Goal: Task Accomplishment & Management: Manage account settings

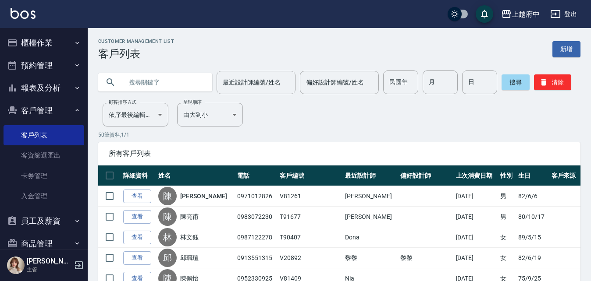
scroll to position [61, 0]
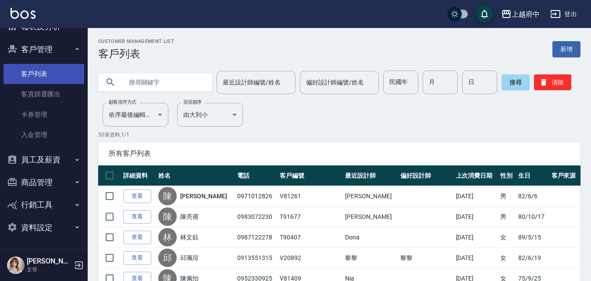
click at [36, 68] on link "客戶列表" at bounding box center [44, 74] width 81 height 20
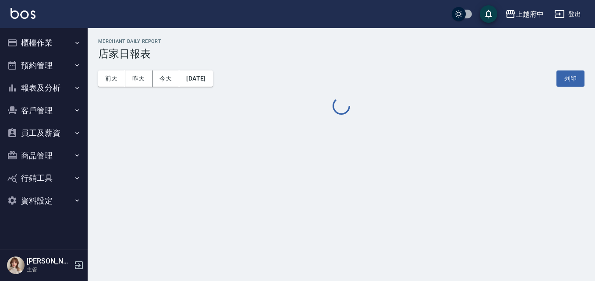
click at [569, 10] on button "登出" at bounding box center [568, 14] width 34 height 16
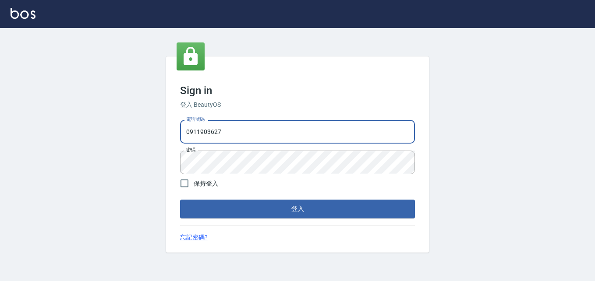
click at [164, 117] on div "Sign in 登入 BeautyOS 電話號碼 [PHONE_NUMBER] 電話號碼 密碼 密碼 保持登入 登入 忘記密碼?" at bounding box center [297, 154] width 595 height 253
type input "0932050354"
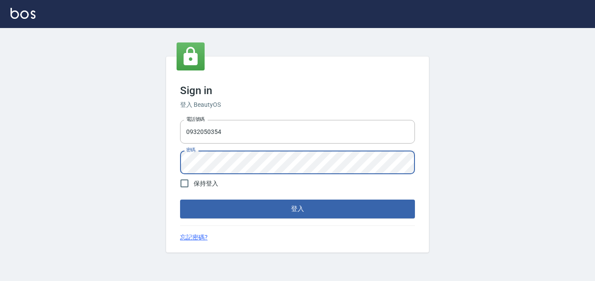
click at [158, 170] on div "Sign in 登入 BeautyOS 電話號碼 [PHONE_NUMBER] 電話號碼 密碼 密碼 保持登入 登入 忘記密碼?" at bounding box center [297, 154] width 595 height 253
click at [180, 200] on button "登入" at bounding box center [297, 209] width 235 height 18
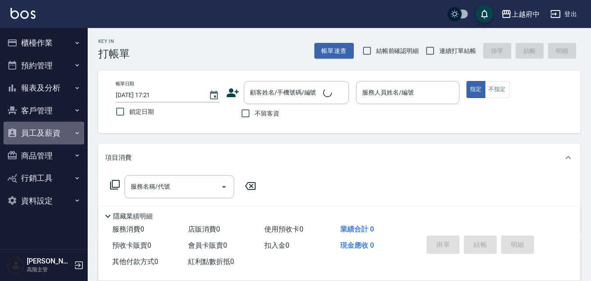
click at [48, 131] on button "員工及薪資" at bounding box center [44, 133] width 81 height 23
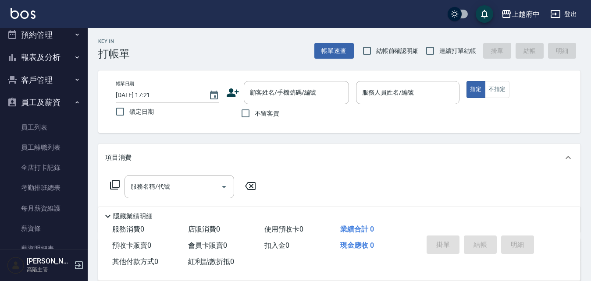
scroll to position [44, 0]
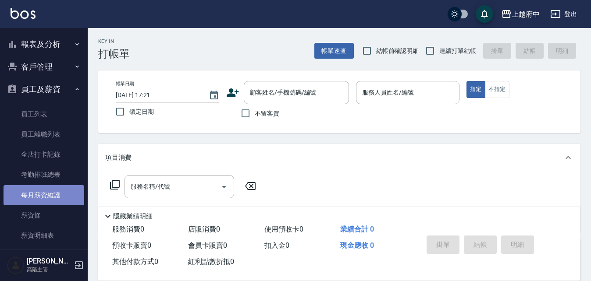
click at [68, 201] on link "每月薪資維護" at bounding box center [44, 195] width 81 height 20
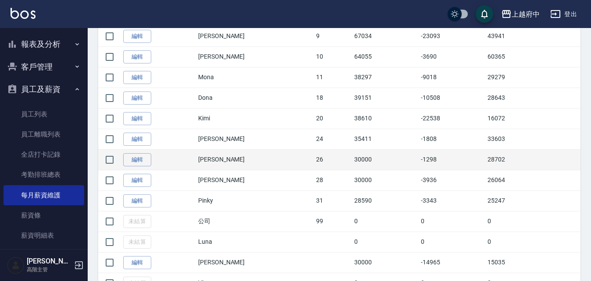
scroll to position [395, 0]
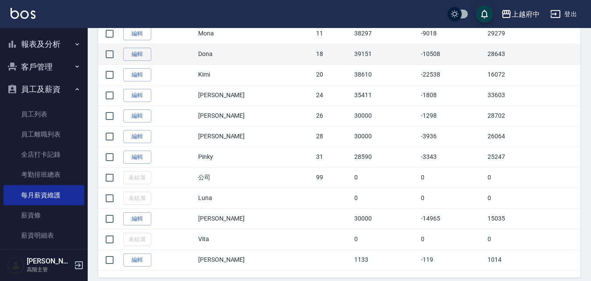
drag, startPoint x: 209, startPoint y: 50, endPoint x: 224, endPoint y: 49, distance: 15.8
click at [196, 50] on td "編輯" at bounding box center [158, 54] width 75 height 21
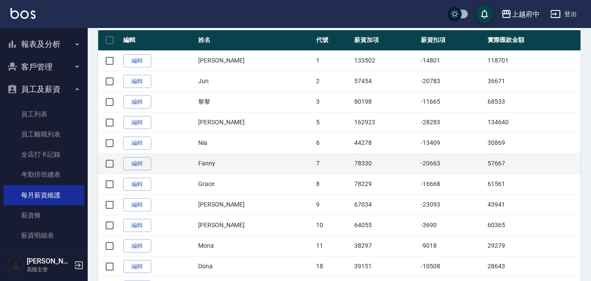
scroll to position [175, 0]
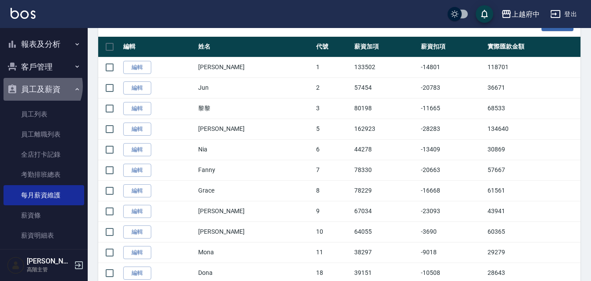
click at [39, 86] on button "員工及薪資" at bounding box center [44, 89] width 81 height 23
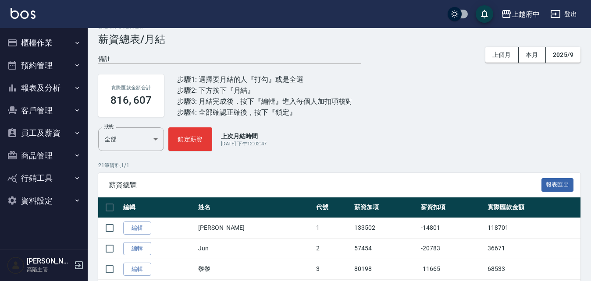
scroll to position [0, 0]
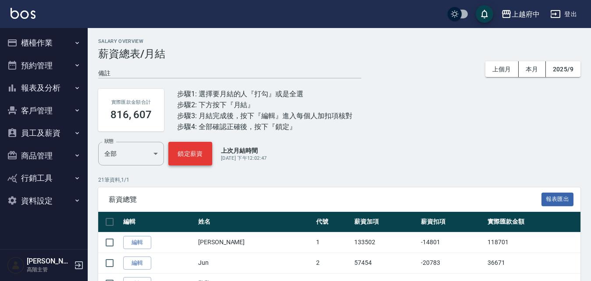
click at [199, 154] on button "鎖定薪資" at bounding box center [190, 154] width 44 height 24
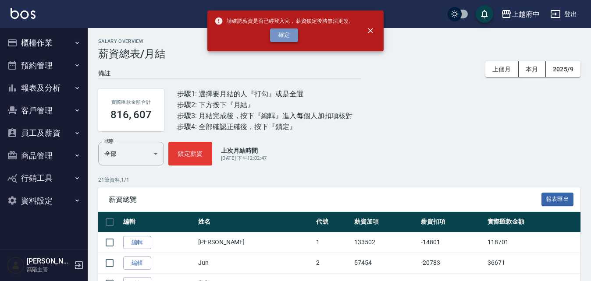
click at [285, 36] on button "確定" at bounding box center [284, 35] width 28 height 14
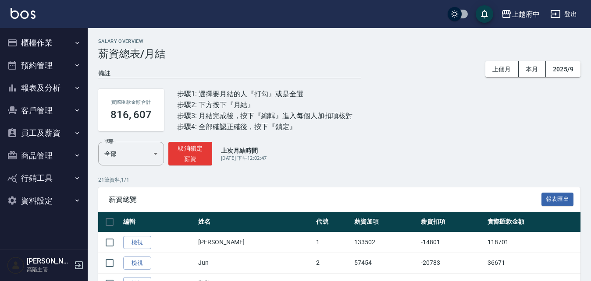
click at [29, 37] on button "櫃檯作業" at bounding box center [44, 43] width 81 height 23
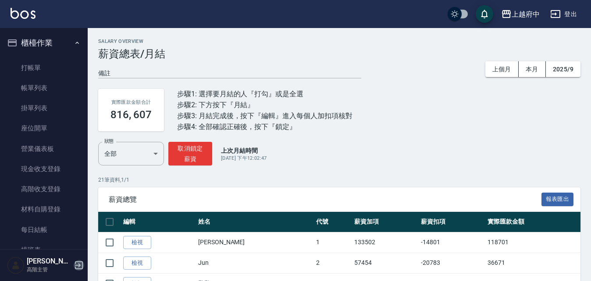
click at [82, 267] on icon "button" at bounding box center [79, 266] width 8 height 8
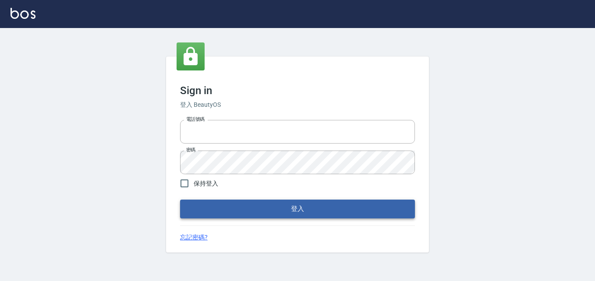
type input "0911903627"
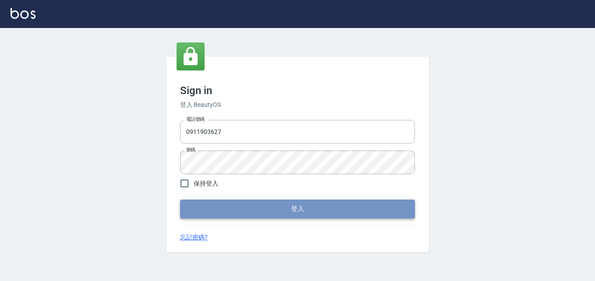
click at [243, 212] on button "登入" at bounding box center [297, 209] width 235 height 18
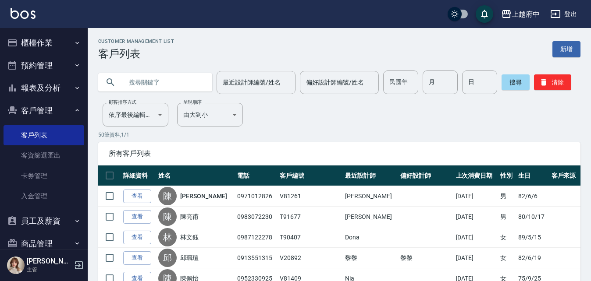
scroll to position [61, 0]
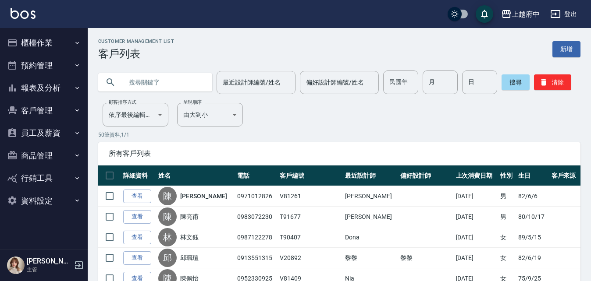
click at [152, 76] on input "text" at bounding box center [164, 83] width 82 height 24
paste input "0930861119"
type input "0930861119"
click at [514, 83] on button "搜尋" at bounding box center [516, 83] width 28 height 16
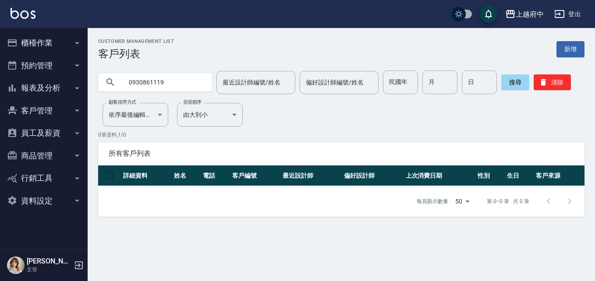
drag, startPoint x: 167, startPoint y: 91, endPoint x: 92, endPoint y: 85, distance: 76.1
click at [98, 92] on div "0930861119 最近設計師編號/姓名 最近設計師編號/姓名 偏好設計師編號/姓名 偏好設計師編號/姓名 民國年 民國年 月 月 日 日 搜尋 清除" at bounding box center [336, 77] width 497 height 34
click at [539, 85] on icon "button" at bounding box center [543, 82] width 9 height 9
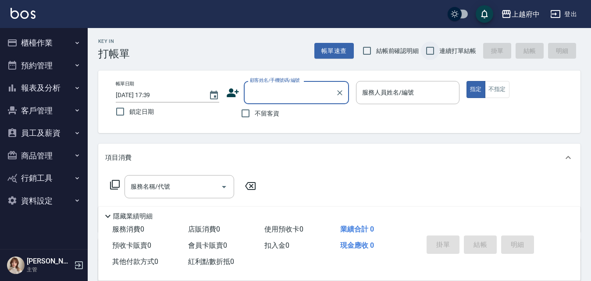
click at [431, 51] on input "連續打單結帳" at bounding box center [430, 51] width 18 height 18
checkbox input "true"
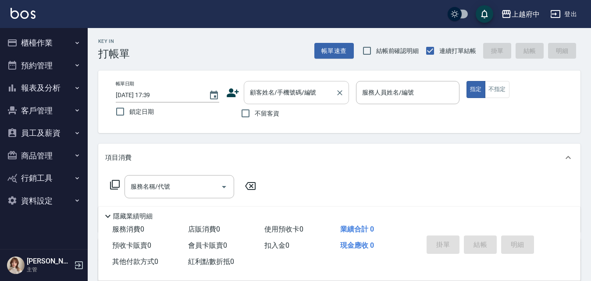
click at [274, 95] on input "顧客姓名/手機號碼/編號" at bounding box center [290, 92] width 84 height 15
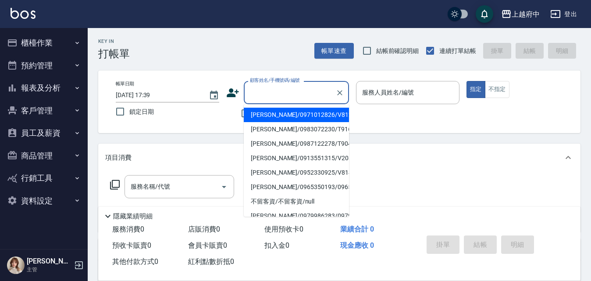
type input "ㄒ"
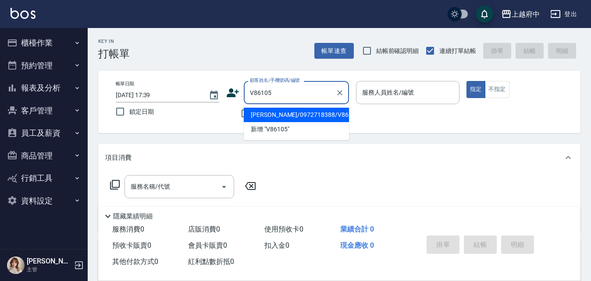
click at [287, 115] on li "吳宗璟/0972718388/V86105" at bounding box center [296, 115] width 105 height 14
type input "吳宗璟/0972718388/V86105"
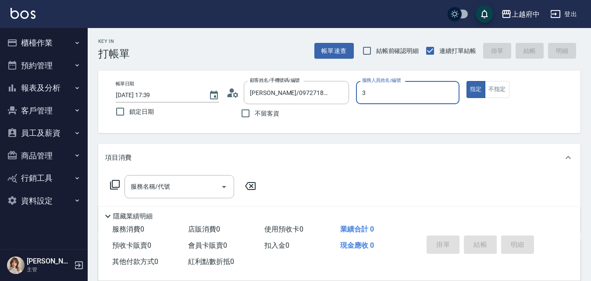
type input "黎黎-3"
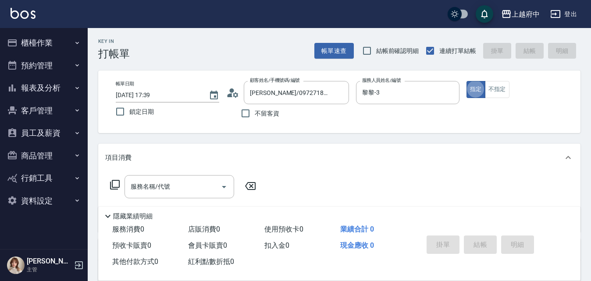
type button "true"
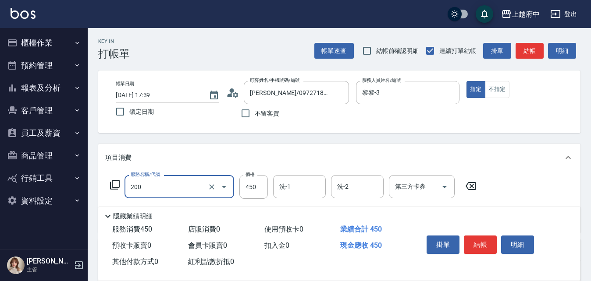
type input "有機洗髮(200)"
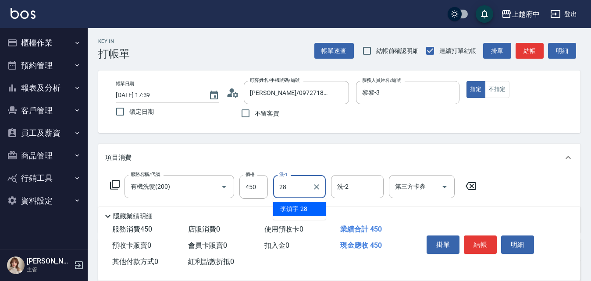
type input "李鎮宇-28"
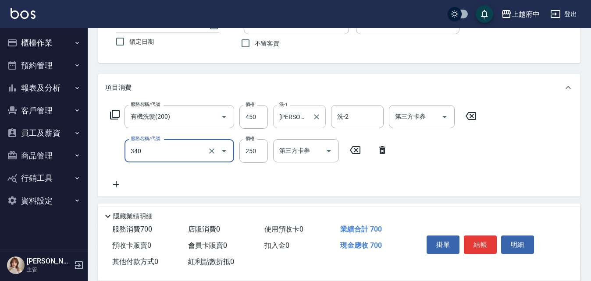
scroll to position [88, 0]
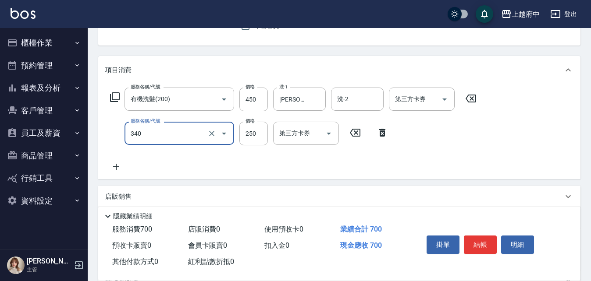
type input "剪髮(340)"
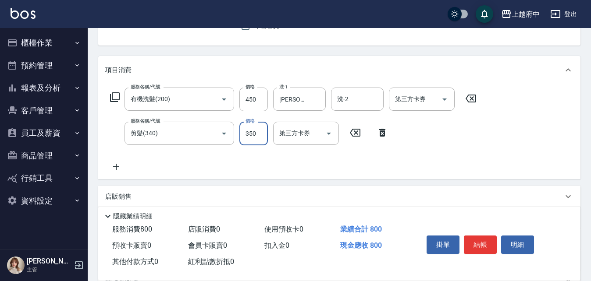
type input "350"
click at [296, 171] on div "服務名稱/代號 有機洗髮(200) 服務名稱/代號 價格 450 價格 洗-1 李鎮宇-28 洗-1 洗-2 洗-2 第三方卡券 第三方卡券 服務名稱/代號 …" at bounding box center [293, 130] width 377 height 85
click at [484, 242] on button "結帳" at bounding box center [480, 245] width 33 height 18
type input "2025/10/11 17:43"
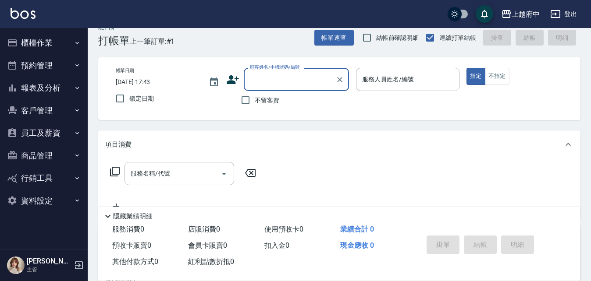
scroll to position [0, 0]
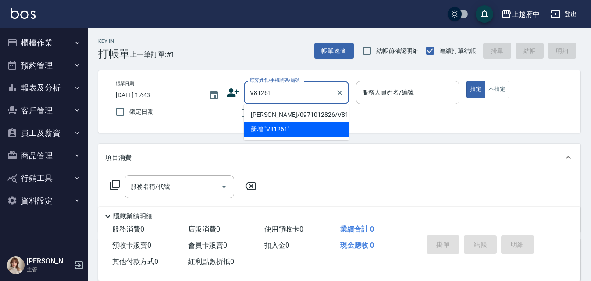
click at [290, 117] on li "陳栓豊/0971012826/V81261" at bounding box center [296, 115] width 105 height 14
type input "陳栓豊/0971012826/V81261"
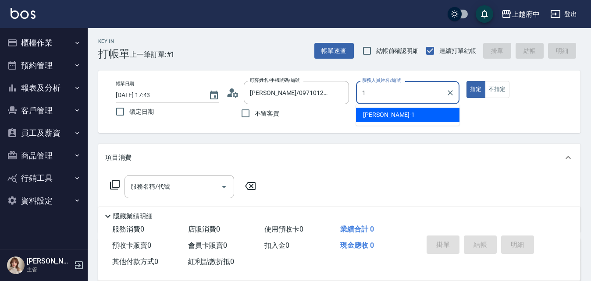
type input "Annie -1"
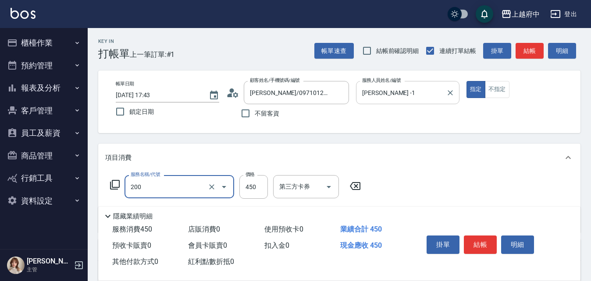
type input "有機洗髮(200)"
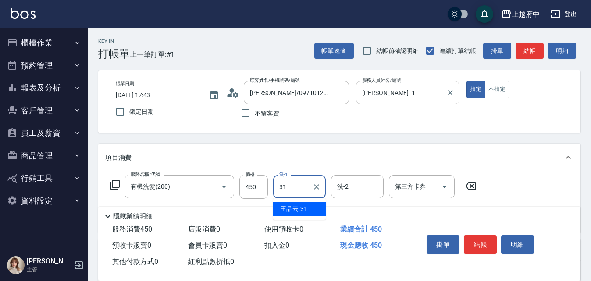
type input "王品云-31"
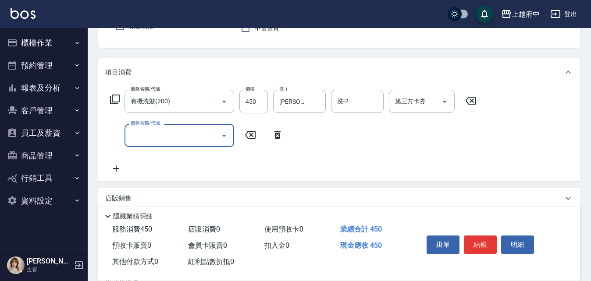
scroll to position [88, 0]
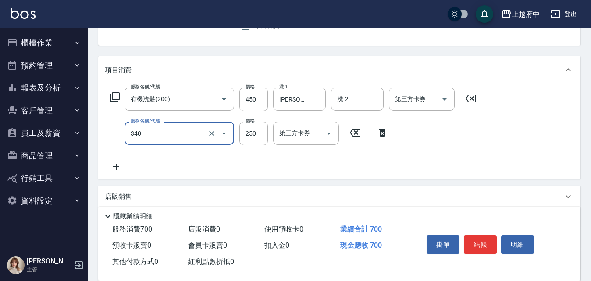
type input "剪髮(340)"
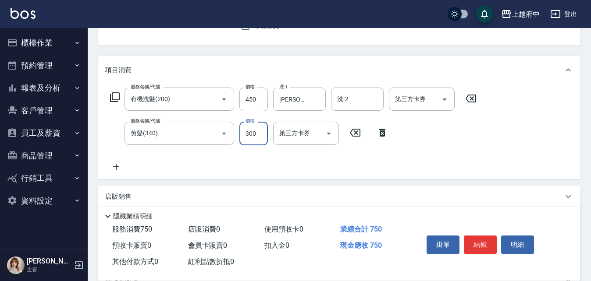
type input "300"
drag, startPoint x: 481, startPoint y: 155, endPoint x: 498, endPoint y: 196, distance: 44.0
click at [481, 155] on div "服務名稱/代號 有機洗髮(200) 服務名稱/代號 價格 450 價格 洗-1 王品云-31 洗-1 洗-2 洗-2 第三方卡券 第三方卡券 服務名稱/代號 …" at bounding box center [293, 130] width 377 height 85
click at [484, 237] on button "結帳" at bounding box center [480, 245] width 33 height 18
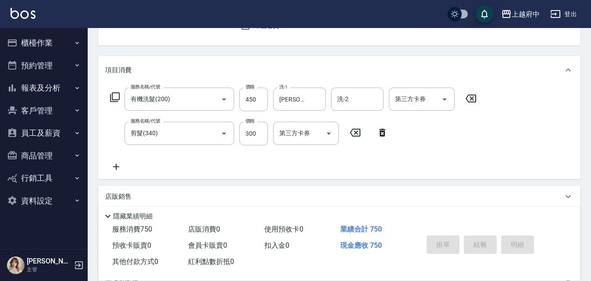
type input "2025/10/11 17:44"
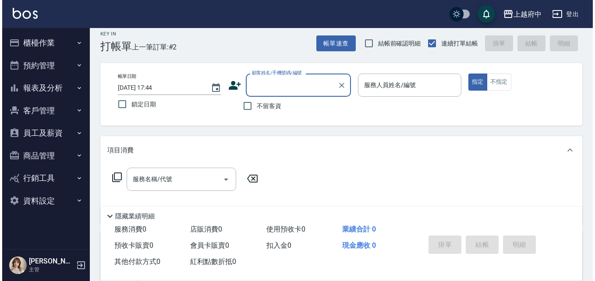
scroll to position [0, 0]
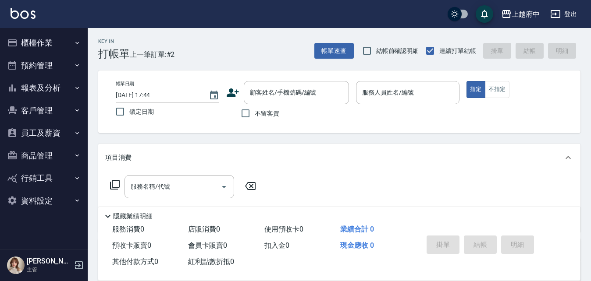
click at [229, 91] on icon at bounding box center [232, 92] width 13 height 13
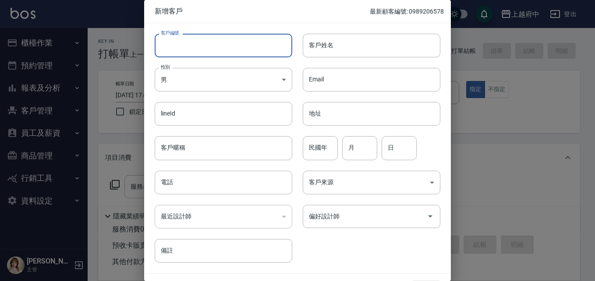
click at [193, 38] on input "客戶編號" at bounding box center [224, 46] width 138 height 24
type input "ㄔ"
type input "V"
type input "T91678"
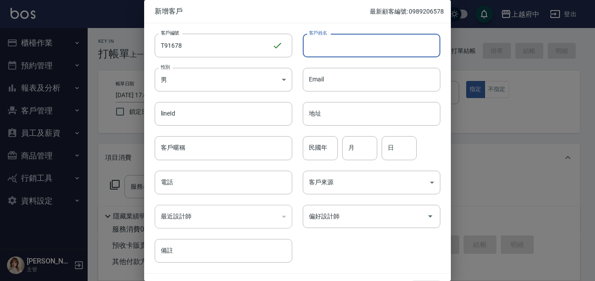
click at [340, 46] on input "客戶姓名" at bounding box center [372, 46] width 138 height 24
type input "T"
type input "陳昱辰"
click at [187, 141] on input "客戶暱稱" at bounding box center [224, 148] width 138 height 24
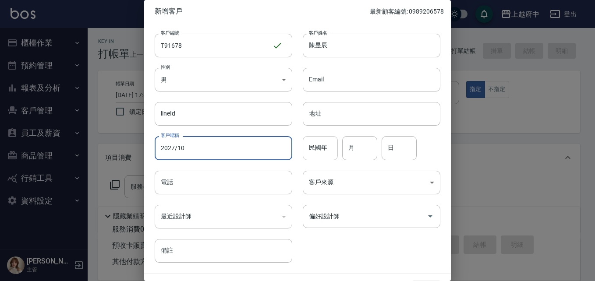
type input "2027/10"
click at [332, 144] on input "民國年" at bounding box center [320, 148] width 35 height 24
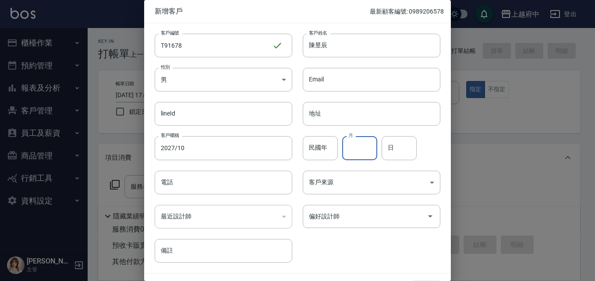
click at [358, 145] on input "月" at bounding box center [359, 148] width 35 height 24
type input "10"
type input "7"
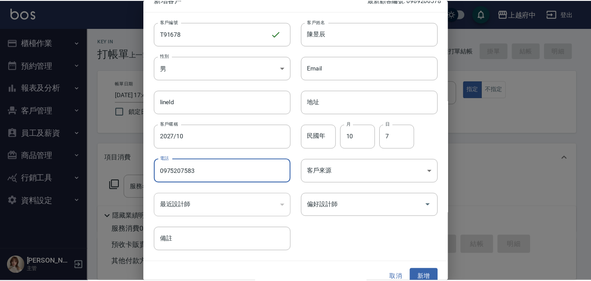
scroll to position [22, 0]
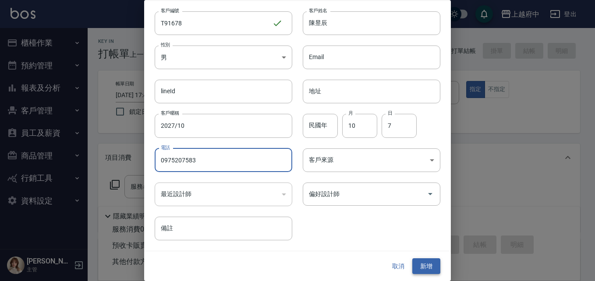
type input "0975207583"
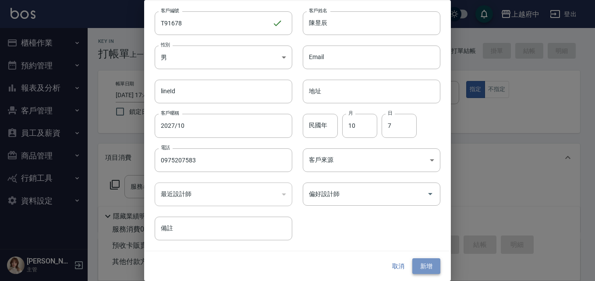
click at [429, 265] on button "新增" at bounding box center [427, 267] width 28 height 16
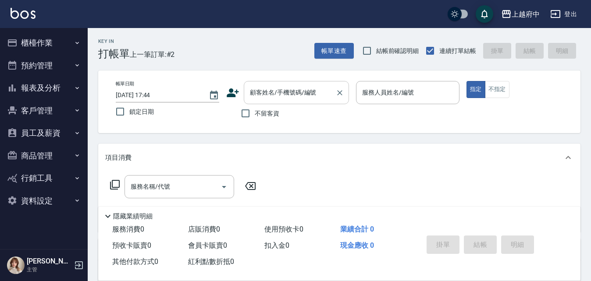
click at [270, 92] on input "顧客姓名/手機號碼/編號" at bounding box center [290, 92] width 84 height 15
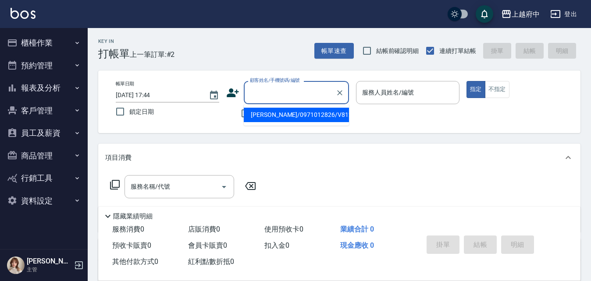
type input "ㄔ"
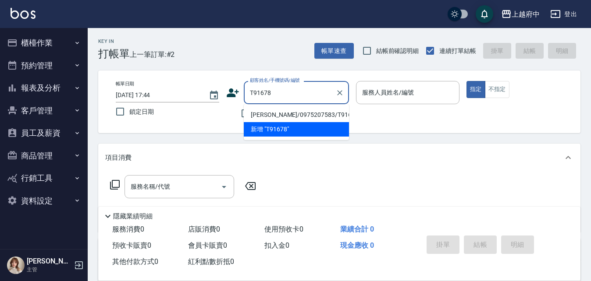
drag, startPoint x: 284, startPoint y: 120, endPoint x: 310, endPoint y: 117, distance: 26.0
click at [281, 113] on li "陳昱辰/0975207583/T91678" at bounding box center [296, 115] width 105 height 14
type input "陳昱辰/0975207583/T91678"
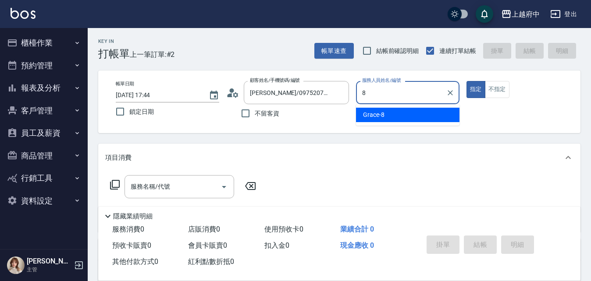
type input "Grace-8"
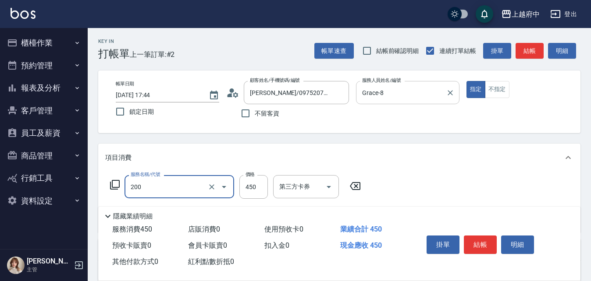
type input "有機洗髮(200)"
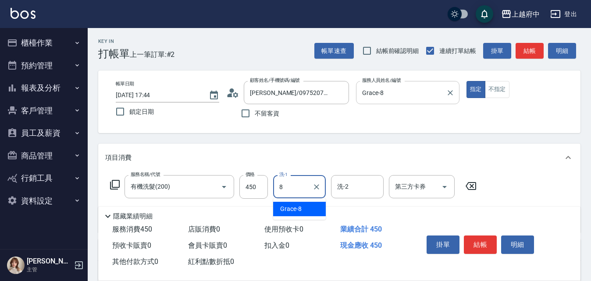
type input "Grace-8"
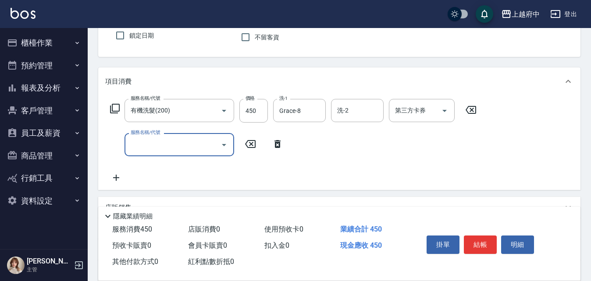
scroll to position [88, 0]
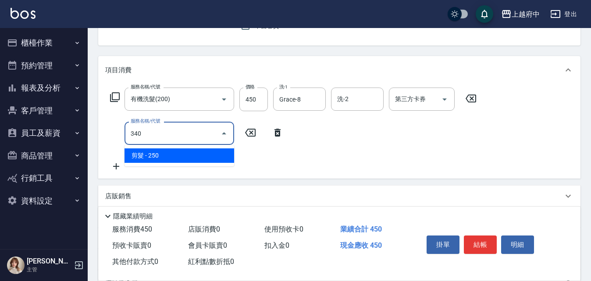
type input "剪髮(340)"
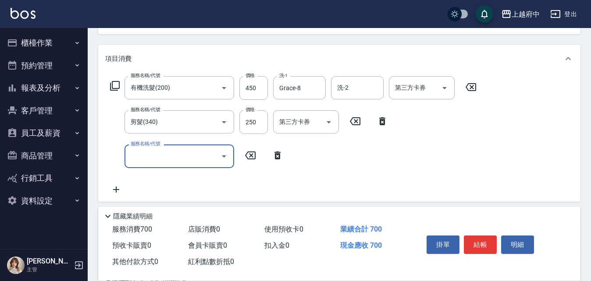
scroll to position [132, 0]
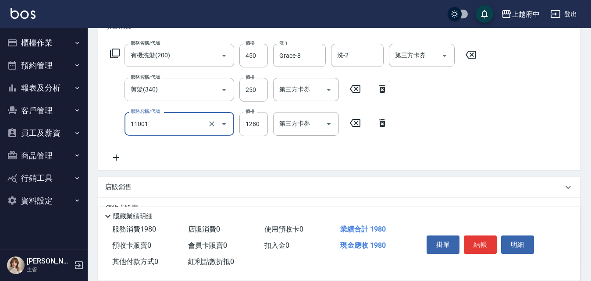
type input "燙髮S(11001)"
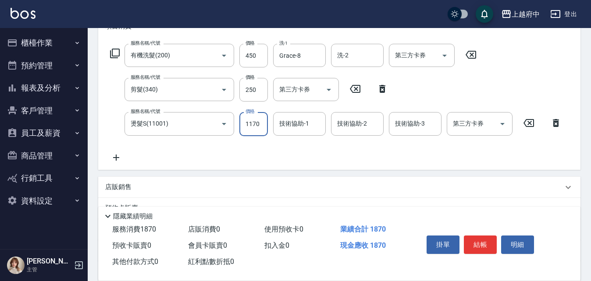
type input "1170"
drag, startPoint x: 306, startPoint y: 107, endPoint x: 300, endPoint y: 113, distance: 8.1
click at [301, 112] on div "服務名稱/代號 有機洗髮(200) 服務名稱/代號 價格 450 價格 洗-1 Grace-8 洗-1 洗-2 洗-2 第三方卡券 第三方卡券 服務名稱/代號…" at bounding box center [336, 103] width 462 height 119
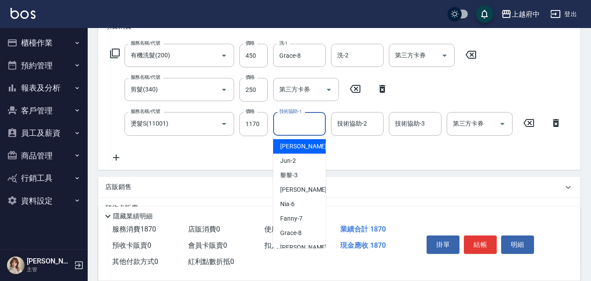
click at [295, 121] on input "技術協助-1" at bounding box center [299, 123] width 45 height 15
type input "Grace-8"
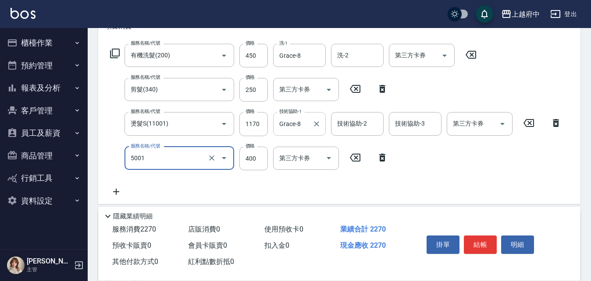
type input "側邊壓貼(5001)"
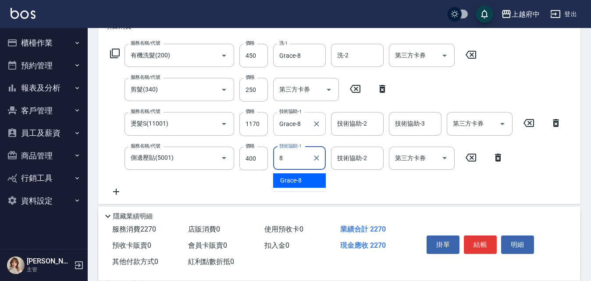
type input "Grace-8"
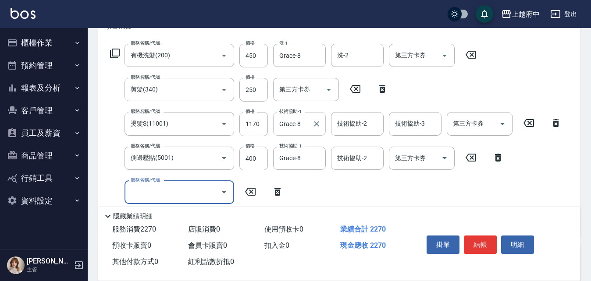
scroll to position [175, 0]
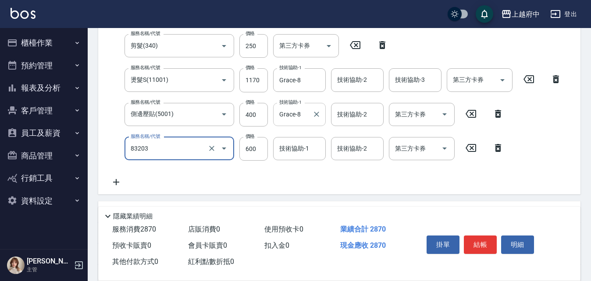
type input "蘆薈敷膜(83203)"
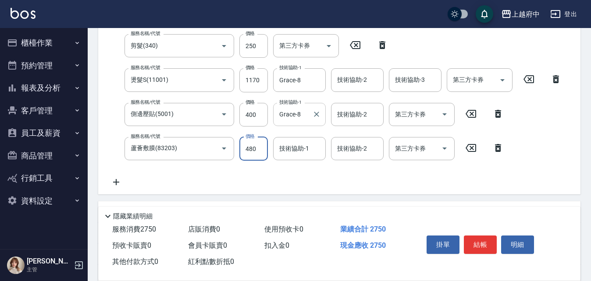
type input "480"
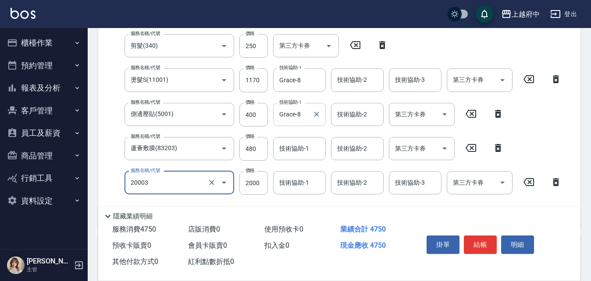
type input "M3D護髮(20003)"
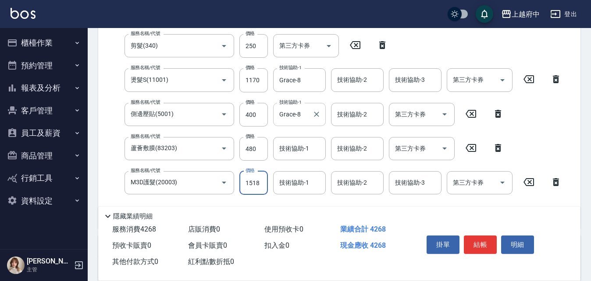
type input "1518"
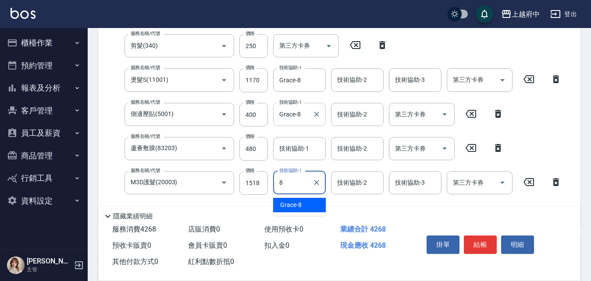
type input "Grace-8"
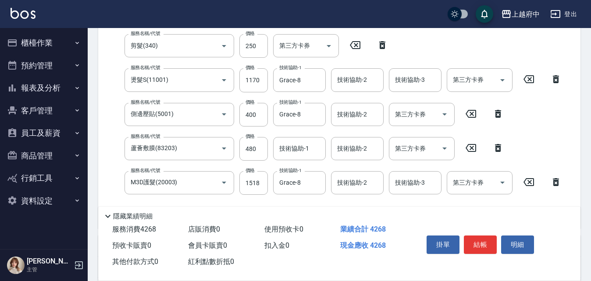
click at [341, 202] on div "服務名稱/代號 有機洗髮(200) 服務名稱/代號 價格 450 價格 洗-1 Grace-8 洗-1 洗-2 洗-2 第三方卡券 第三方卡券 服務名稱/代號…" at bounding box center [336, 111] width 462 height 222
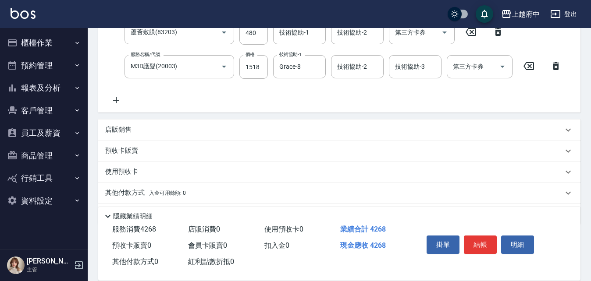
scroll to position [307, 0]
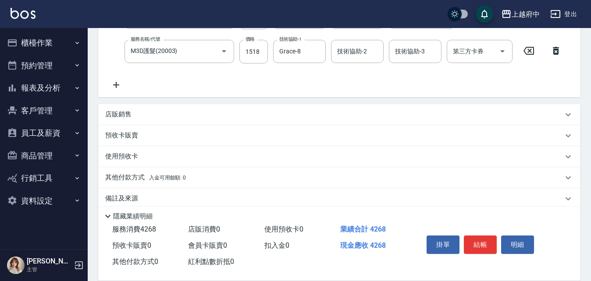
click at [121, 112] on p "店販銷售" at bounding box center [118, 114] width 26 height 9
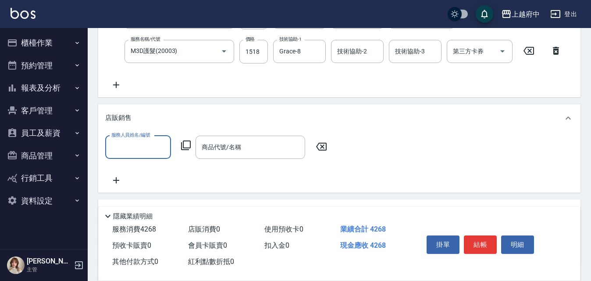
scroll to position [0, 0]
type input "Grace-8"
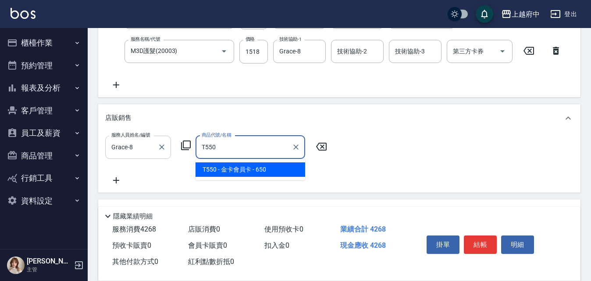
type input "金卡會員卡"
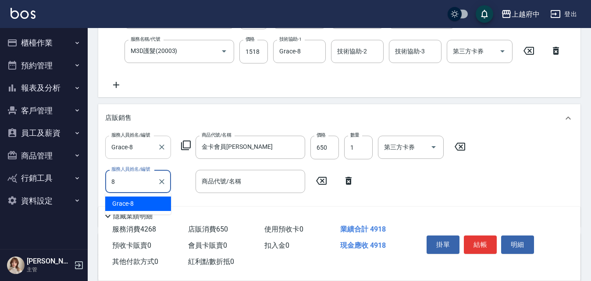
type input "Grace-8"
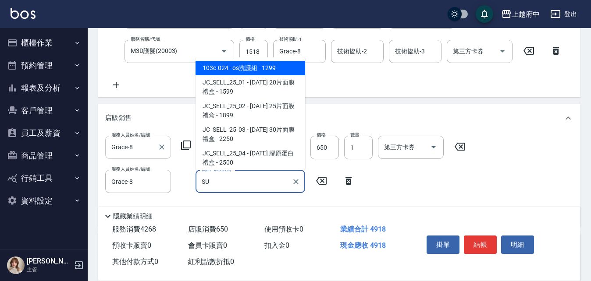
type input "S"
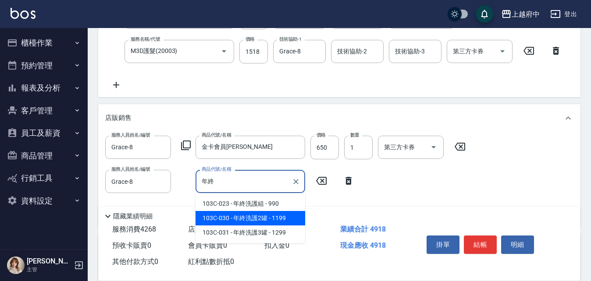
click at [277, 218] on span "103C-030 - 年終洗護2罐 - 1199" at bounding box center [251, 218] width 110 height 14
type input "年終洗護2罐"
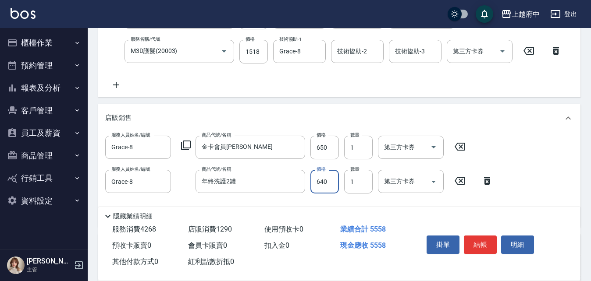
type input "640"
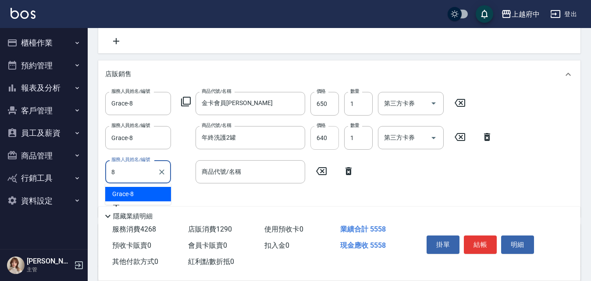
type input "Grace-8"
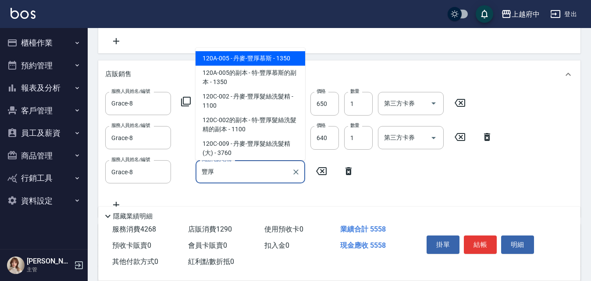
click at [255, 60] on span "120A-005 - 丹麥-豐厚慕斯 - 1350" at bounding box center [251, 58] width 110 height 14
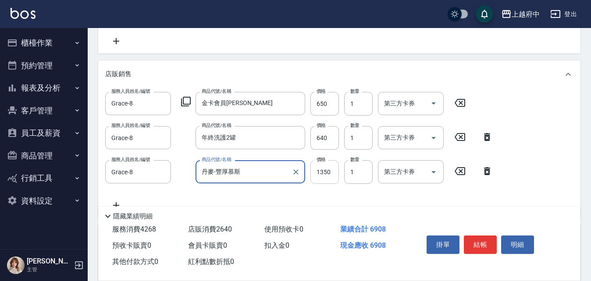
type input "丹麥-豐厚慕斯"
click at [338, 179] on input "1350" at bounding box center [324, 172] width 28 height 24
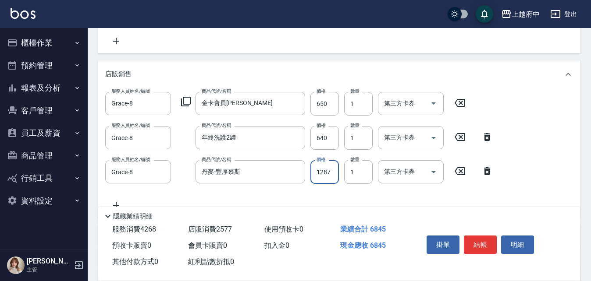
type input "1287"
click at [369, 188] on div "服務人員姓名/編號 Grace-8 服務人員姓名/編號 商品代號/名稱 金卡會員卡 商品代號/名稱 價格 650 價格 數量 1 數量 第三方卡券 第三方卡券…" at bounding box center [339, 151] width 468 height 119
click at [484, 238] on button "結帳" at bounding box center [480, 245] width 33 height 18
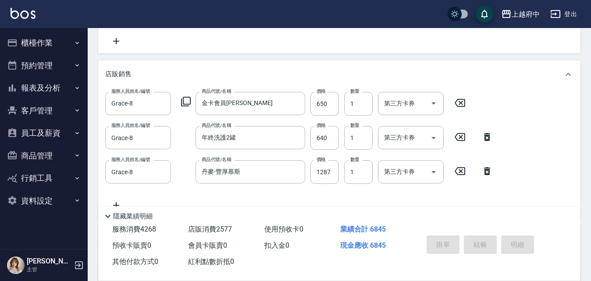
type input "2025/10/11 17:50"
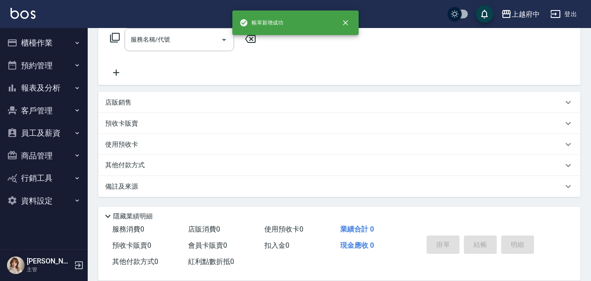
scroll to position [0, 0]
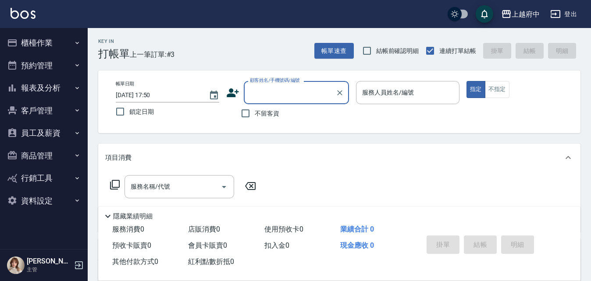
type input "ㄔ"
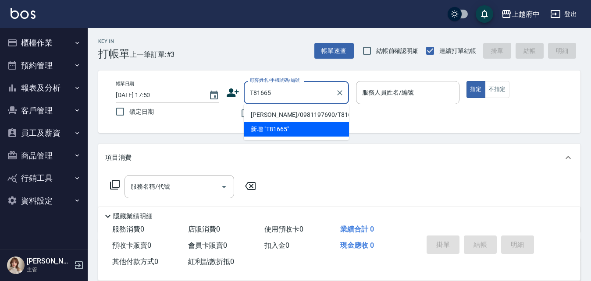
drag, startPoint x: 270, startPoint y: 114, endPoint x: 323, endPoint y: 106, distance: 53.6
click at [270, 113] on li "許傑/0981197690/T81665" at bounding box center [296, 115] width 105 height 14
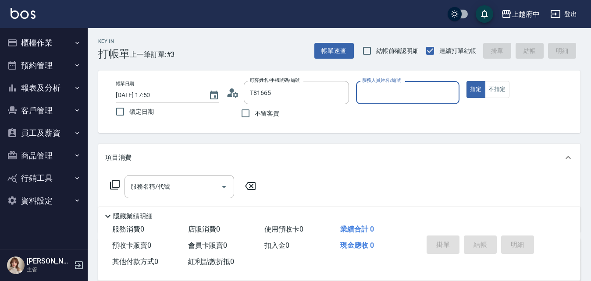
type input "許傑/0981197690/T81665"
type input "Gary-5"
click at [466, 81] on button "指定" at bounding box center [475, 89] width 19 height 17
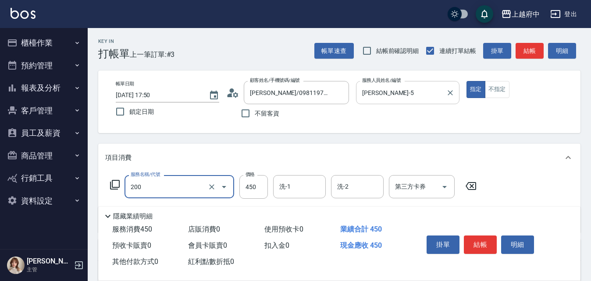
type input "有機洗髮(200)"
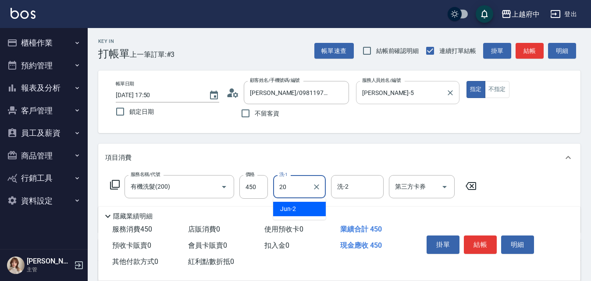
type input "Kimi-20"
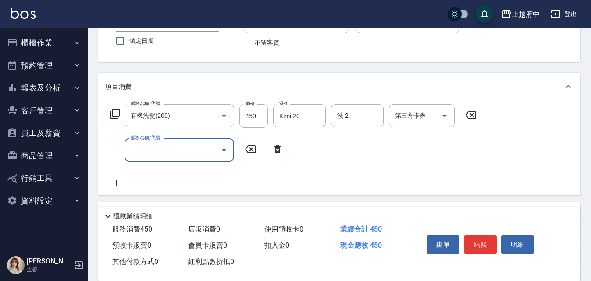
scroll to position [88, 0]
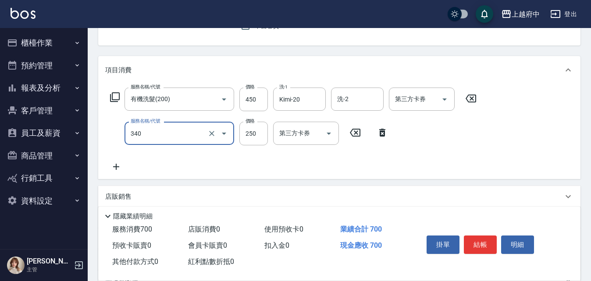
type input "剪髮(340)"
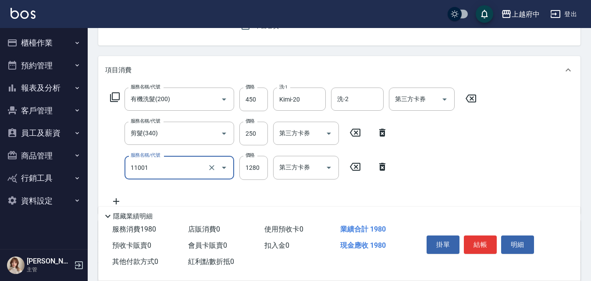
type input "燙髮S(11001)"
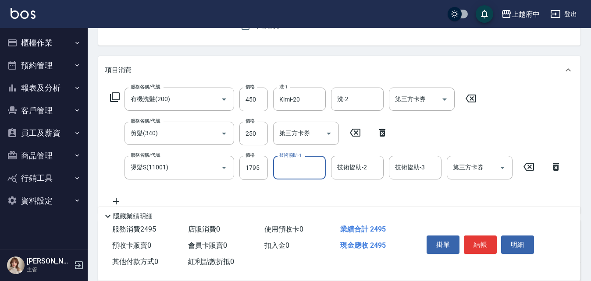
click at [253, 153] on label "價格" at bounding box center [250, 155] width 9 height 7
click at [253, 156] on input "1795" at bounding box center [253, 168] width 28 height 24
type input "1595"
type input "Kimi-20"
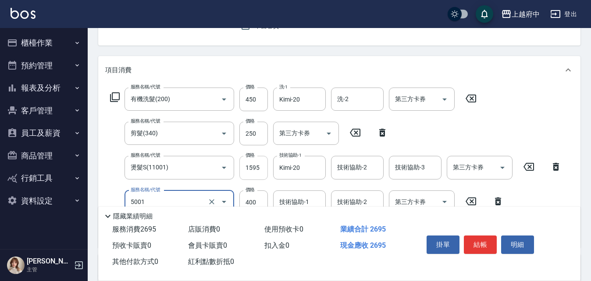
type input "側邊壓貼(5001)"
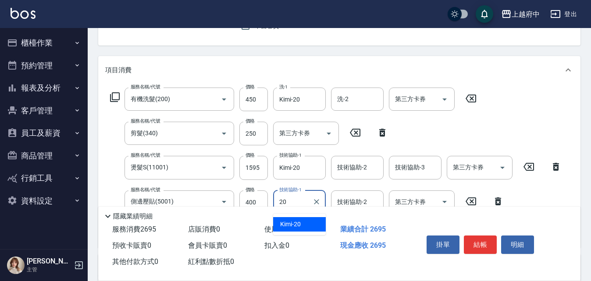
type input "Kimi-20"
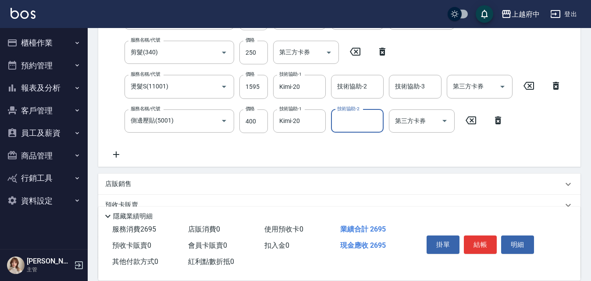
scroll to position [175, 0]
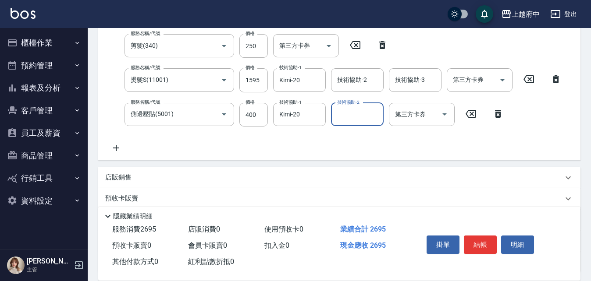
click at [357, 142] on div "服務名稱/代號 有機洗髮(200) 服務名稱/代號 價格 450 價格 洗-1 Kimi-20 洗-1 洗-2 洗-2 第三方卡券 第三方卡券 服務名稱/代號…" at bounding box center [336, 76] width 462 height 153
click at [482, 246] on button "結帳" at bounding box center [480, 245] width 33 height 18
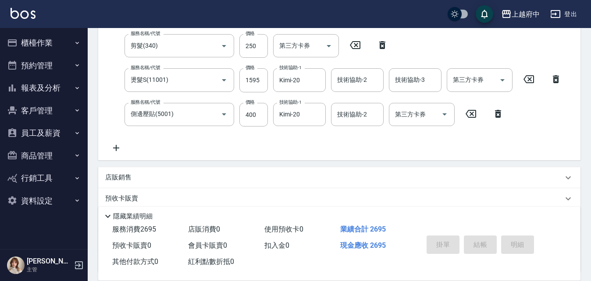
type input "2025/10/11 17:51"
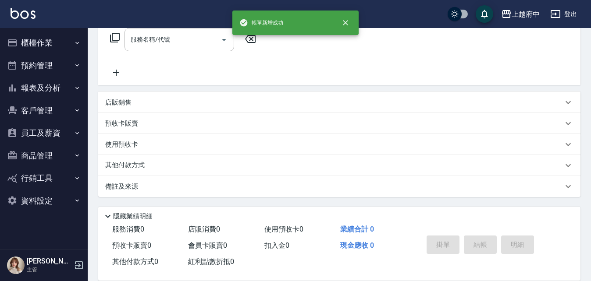
scroll to position [0, 0]
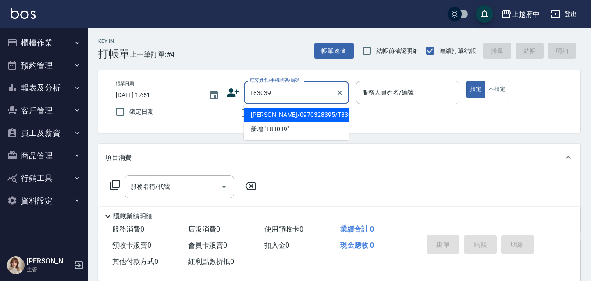
click at [324, 115] on li "林育男/0970328395/T83039" at bounding box center [296, 115] width 105 height 14
type input "林育男/0970328395/T83039"
type input "Annie -1"
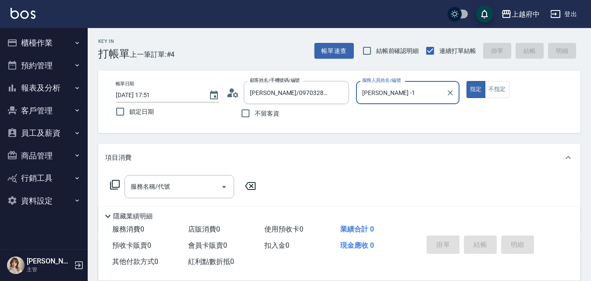
click at [466, 81] on button "指定" at bounding box center [475, 89] width 19 height 17
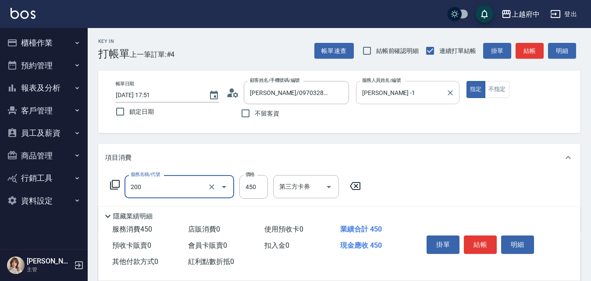
type input "有機洗髮(200)"
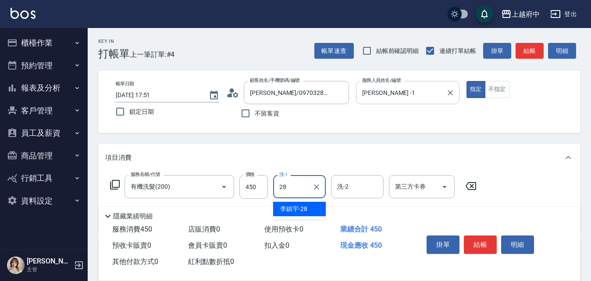
type input "李鎮宇-28"
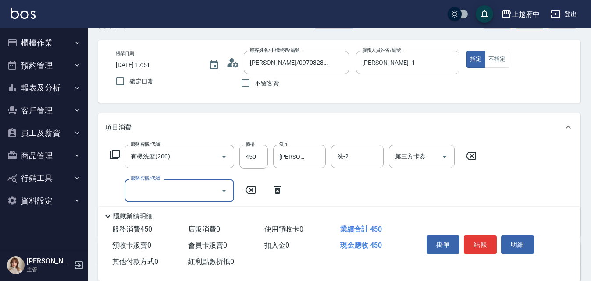
scroll to position [44, 0]
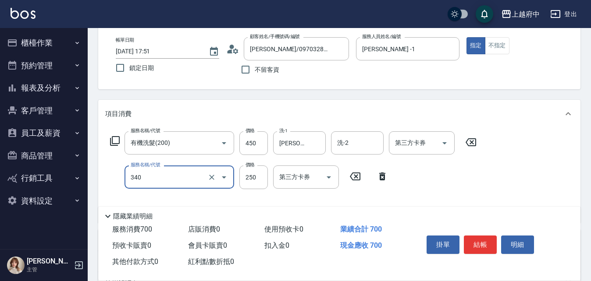
type input "剪髮(340)"
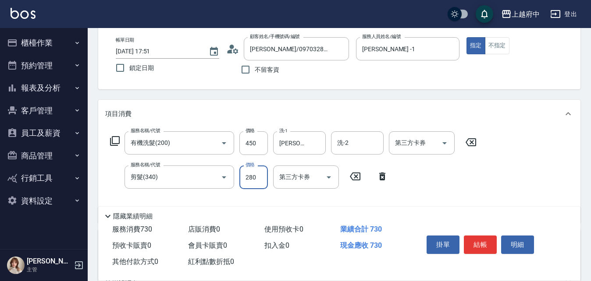
type input "280"
click at [477, 193] on div "服務名稱/代號 有機洗髮(200) 服務名稱/代號 價格 450 價格 洗-1 李鎮宇-28 洗-1 洗-2 洗-2 第三方卡券 第三方卡券 服務名稱/代號 …" at bounding box center [293, 174] width 377 height 85
click at [482, 238] on button "結帳" at bounding box center [480, 245] width 33 height 18
type input "2025/10/11 17:53"
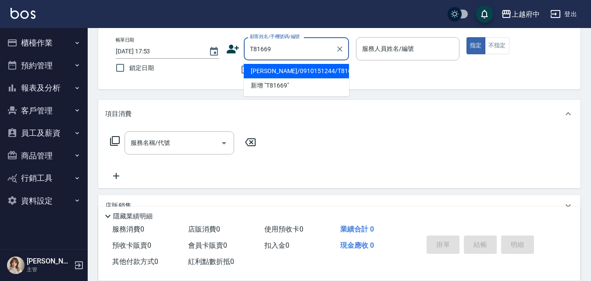
click at [288, 76] on li "李旻學/0910151244/T81669" at bounding box center [296, 71] width 105 height 14
type input "李旻學/0910151244/T81669"
type input "Annie -1"
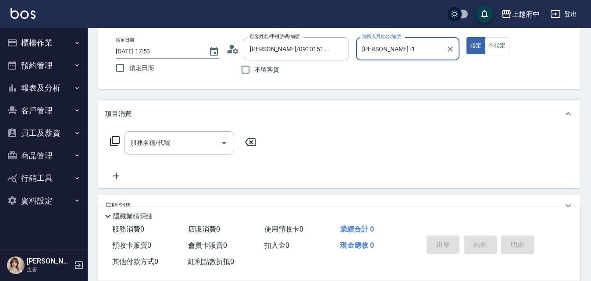
click at [466, 37] on button "指定" at bounding box center [475, 45] width 19 height 17
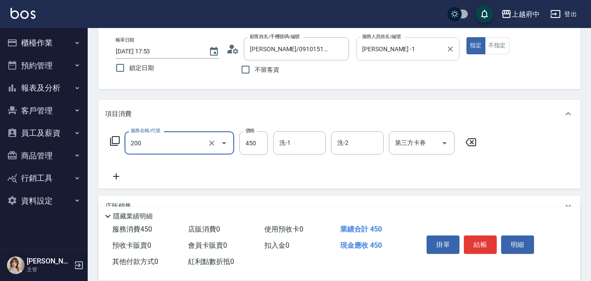
type input "有機洗髮(200)"
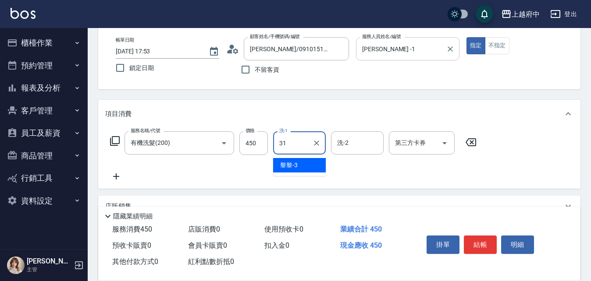
type input "王品云-31"
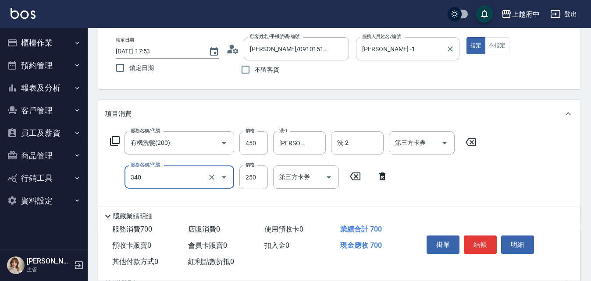
type input "剪髮(340)"
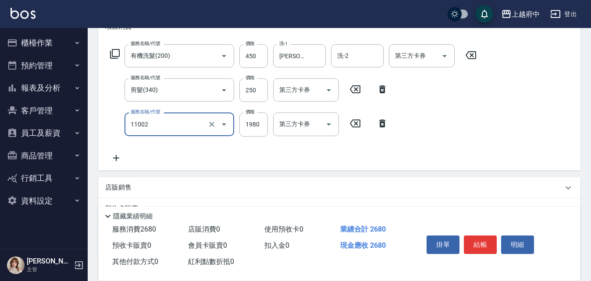
scroll to position [132, 0]
type input "染髮S(11002)"
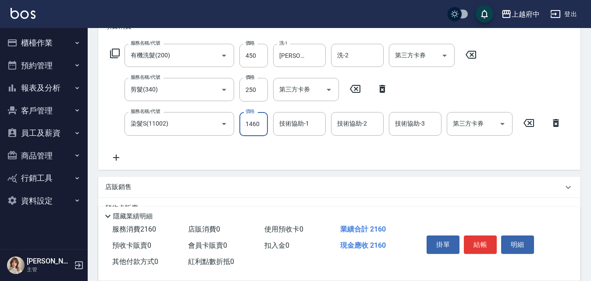
type input "1460"
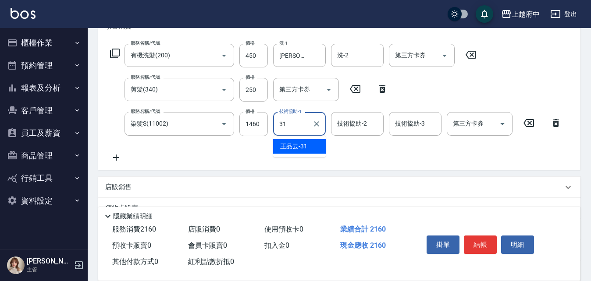
type input "王品云-31"
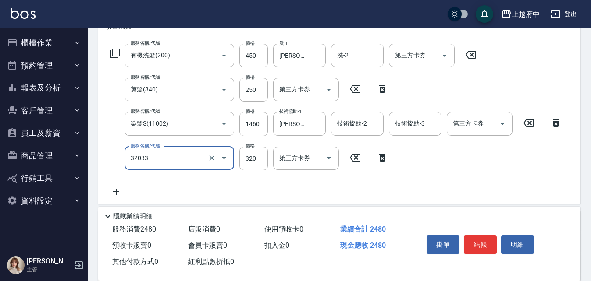
type input "頭皮隔離液(32033)"
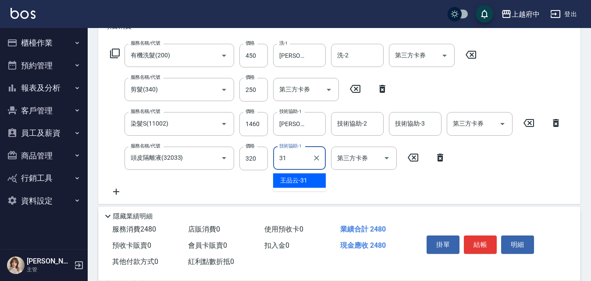
type input "王品云-31"
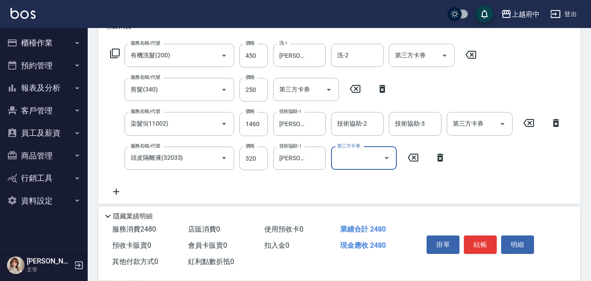
click at [354, 178] on div "服務名稱/代號 有機洗髮(200) 服務名稱/代號 價格 450 價格 洗-1 王品云-31 洗-1 洗-2 洗-2 第三方卡券 第三方卡券 服務名稱/代號 …" at bounding box center [336, 120] width 462 height 153
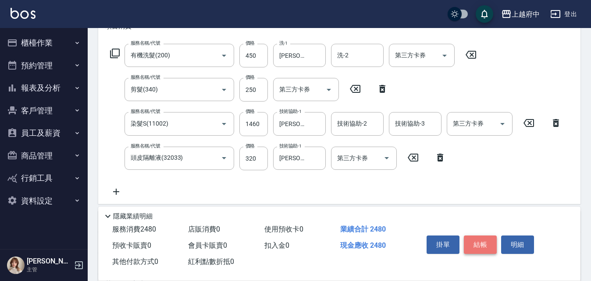
click at [482, 245] on button "結帳" at bounding box center [480, 245] width 33 height 18
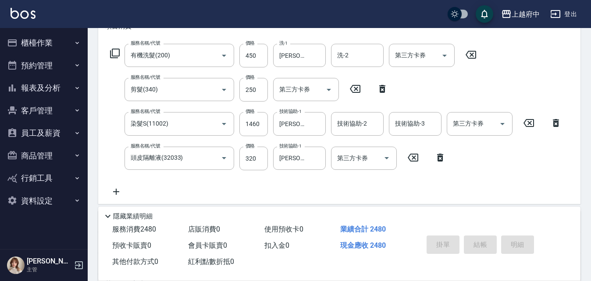
type input "2025/10/11 17:54"
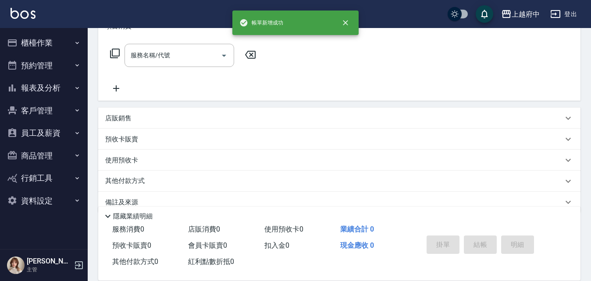
scroll to position [0, 0]
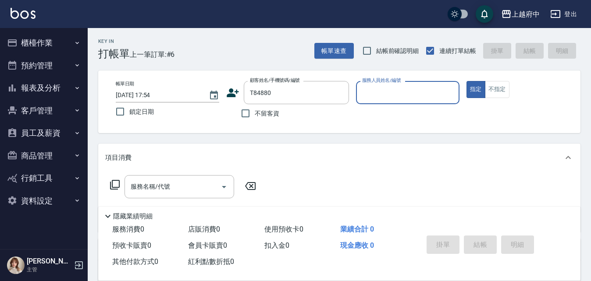
click at [466, 81] on button "指定" at bounding box center [475, 89] width 19 height 17
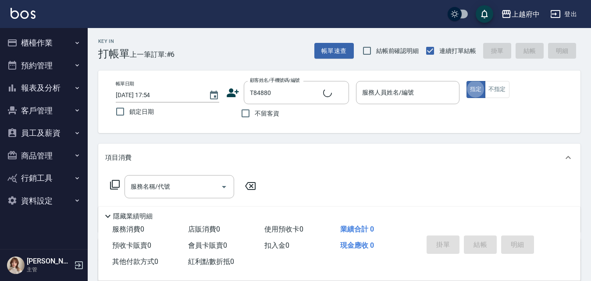
type input "郭宗浩/0900251951/T84880"
click at [384, 91] on input "服務人員姓名/編號" at bounding box center [408, 92] width 96 height 15
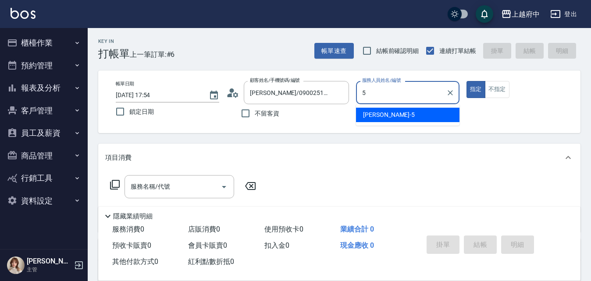
type input "Gary-5"
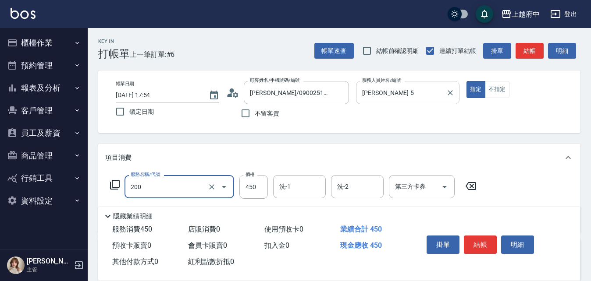
type input "有機洗髮(200)"
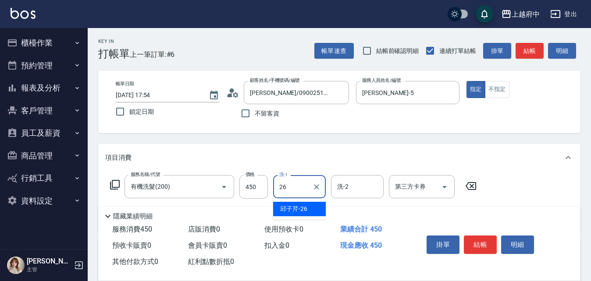
type input "邱子芹-26"
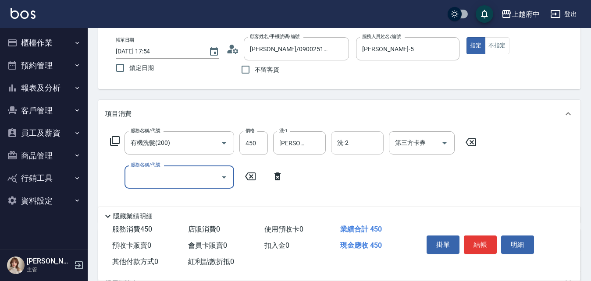
scroll to position [88, 0]
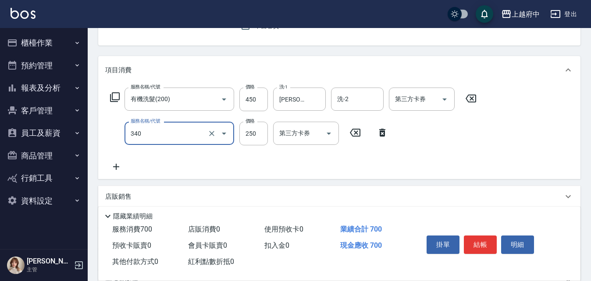
type input "剪髮(340)"
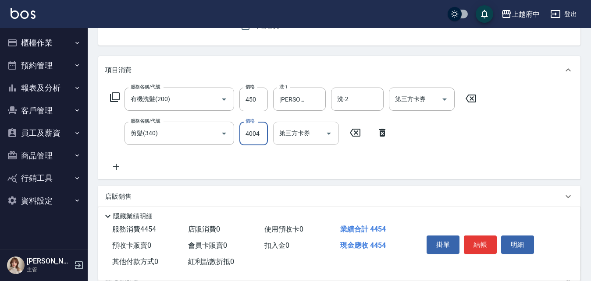
scroll to position [0, 0]
type input "480"
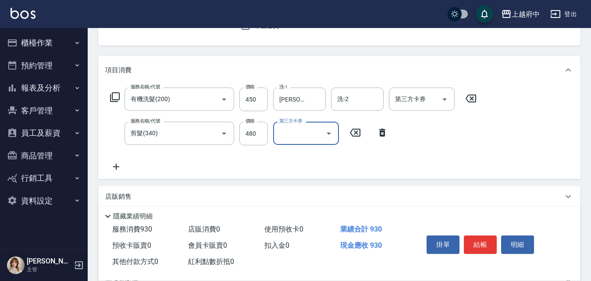
click at [394, 155] on div "服務名稱/代號 有機洗髮(200) 服務名稱/代號 價格 450 價格 洗-1 邱子芹-26 洗-1 洗-2 洗-2 第三方卡券 第三方卡券 服務名稱/代號 …" at bounding box center [293, 130] width 377 height 85
click at [480, 244] on button "結帳" at bounding box center [480, 245] width 33 height 18
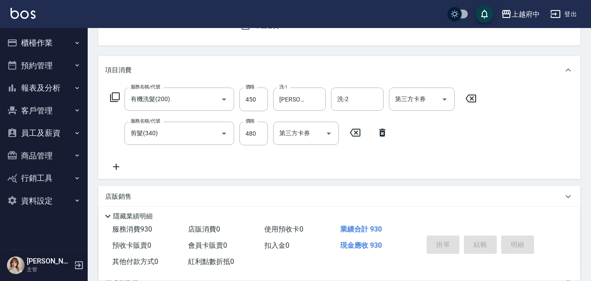
type input "2025/10/11 17:56"
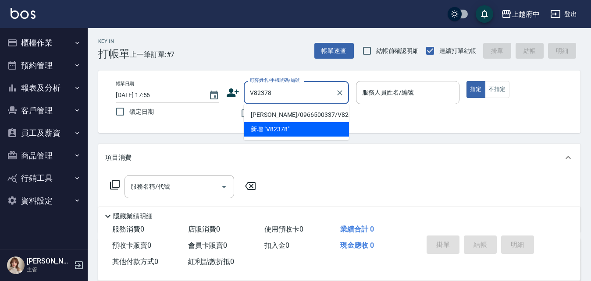
drag, startPoint x: 262, startPoint y: 116, endPoint x: 259, endPoint y: 127, distance: 11.8
click at [262, 115] on li "崔耀允/0966500337/V82378" at bounding box center [296, 115] width 105 height 14
type input "崔耀允/0966500337/V82378"
type input "Annie -1"
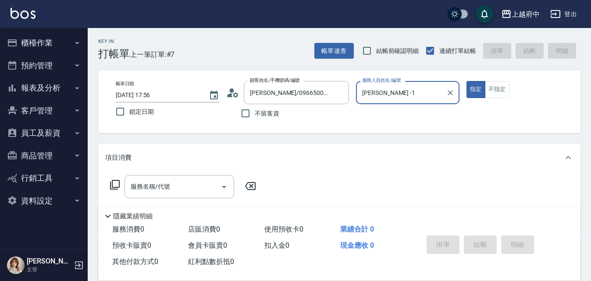
click at [466, 81] on button "指定" at bounding box center [475, 89] width 19 height 17
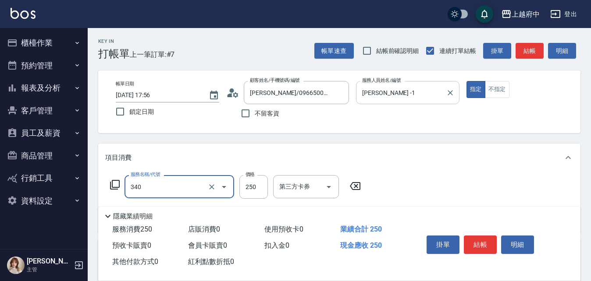
type input "剪髮(340)"
type input "600"
click at [448, 188] on div "服務名稱/代號 剪髮(340) 服務名稱/代號 價格 600 價格 第三方卡券 第三方卡券" at bounding box center [339, 202] width 482 height 61
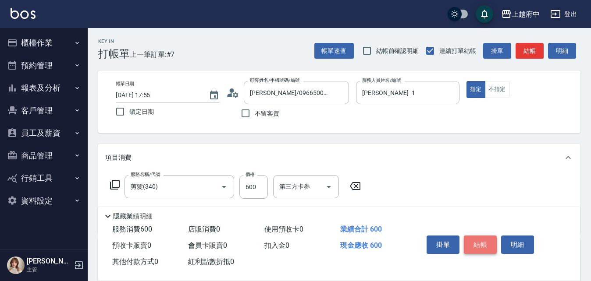
click at [484, 241] on button "結帳" at bounding box center [480, 245] width 33 height 18
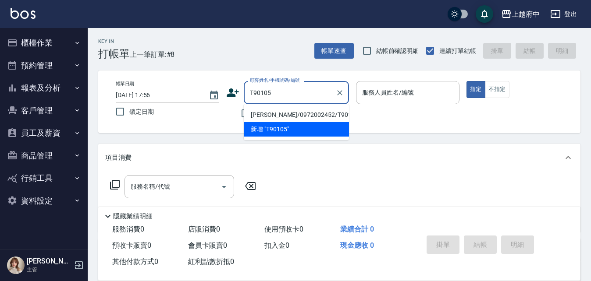
click at [267, 116] on li "游舒婷/0972002452/T90105" at bounding box center [296, 115] width 105 height 14
type input "游舒婷/0972002452/T90105"
type input "黎黎-3"
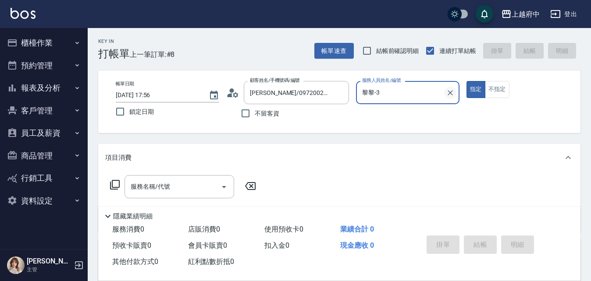
click at [466, 81] on button "指定" at bounding box center [475, 89] width 19 height 17
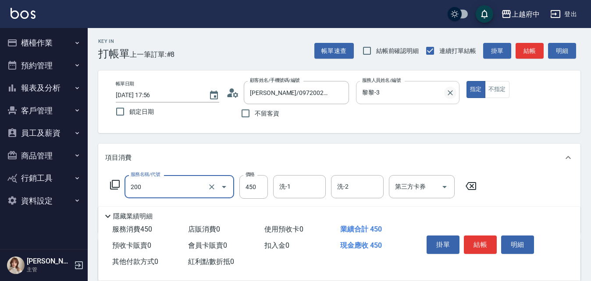
type input "有機洗髮(200)"
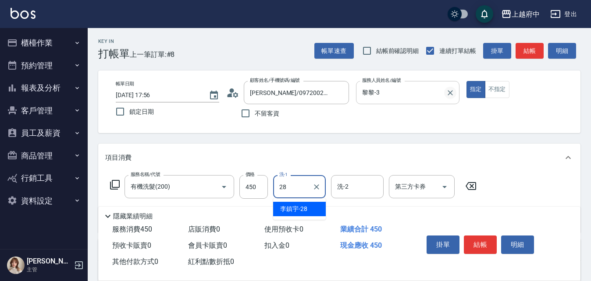
type input "李鎮宇-28"
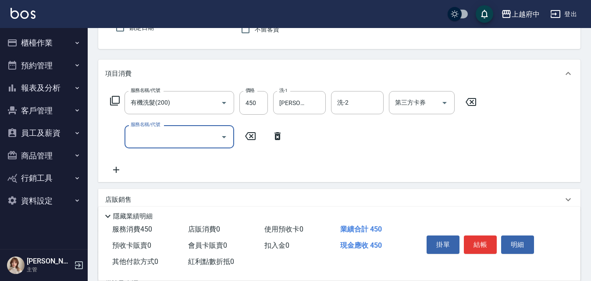
scroll to position [88, 0]
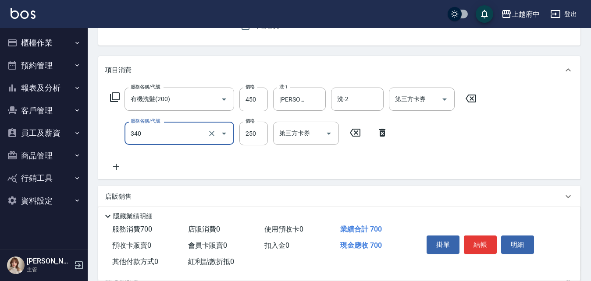
type input "剪髮(340)"
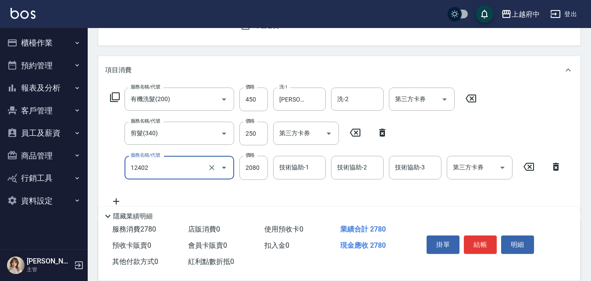
type input "染髮M(12402)"
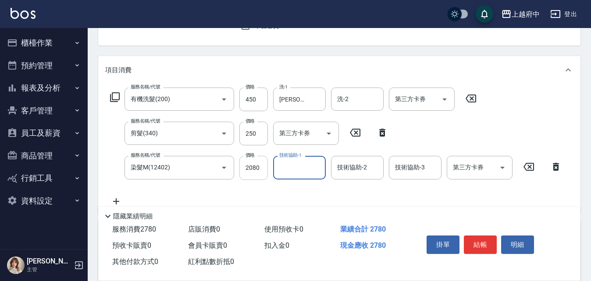
click at [256, 167] on input "2080" at bounding box center [253, 168] width 28 height 24
type input "2270"
type input "Kimi-20"
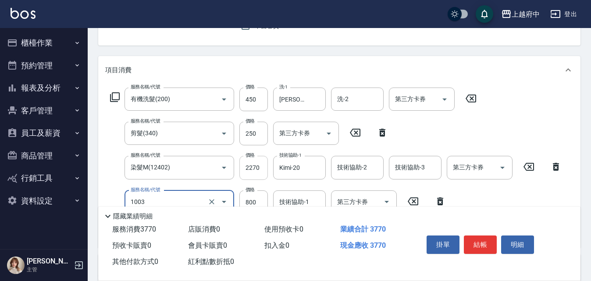
type input "+升級結構染 (含隔離)(1003)"
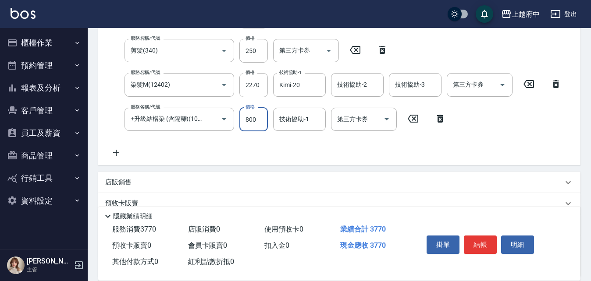
scroll to position [175, 0]
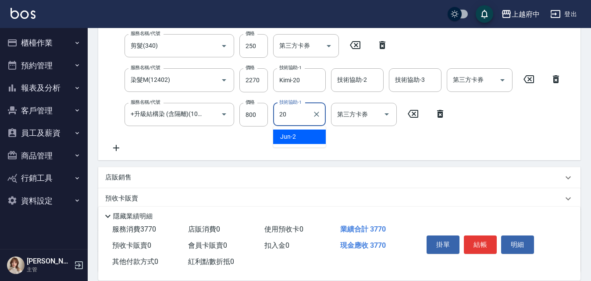
type input "Kimi-20"
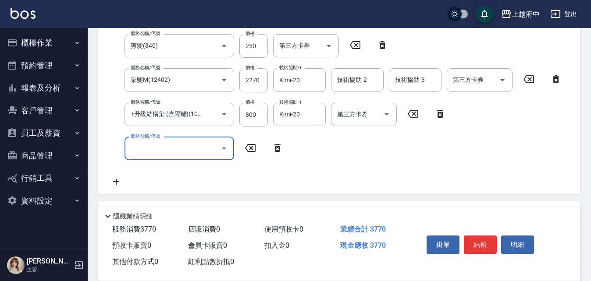
scroll to position [0, 0]
type input "蘆薈敷膜(83203)"
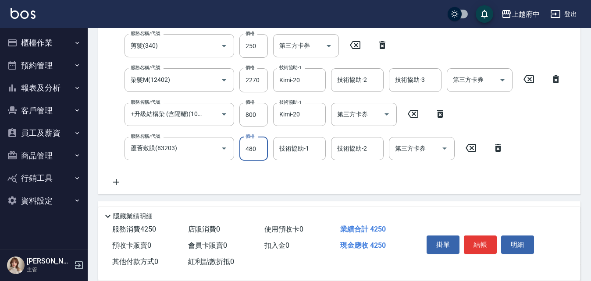
type input "480"
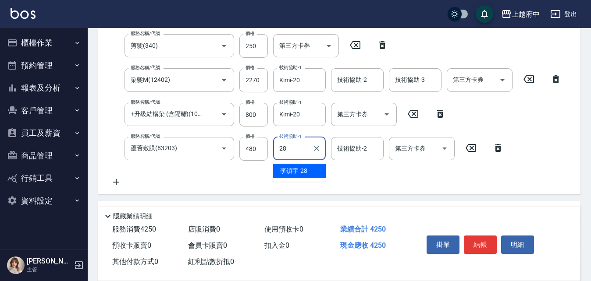
type input "李鎮宇-28"
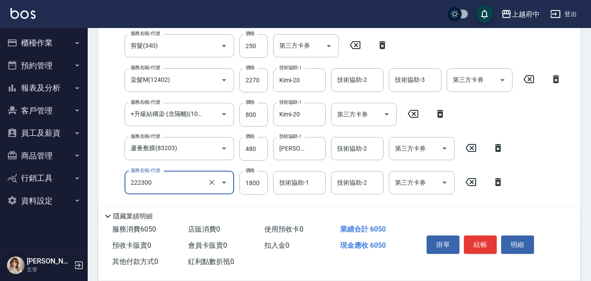
type input "結構三段式(222300)"
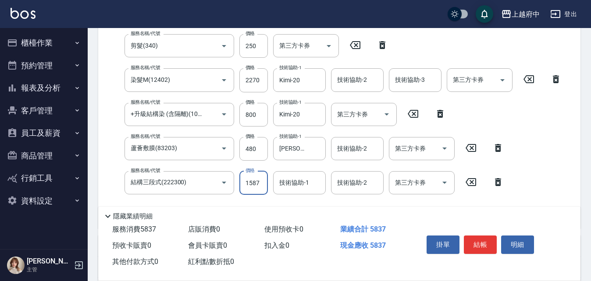
type input "1587"
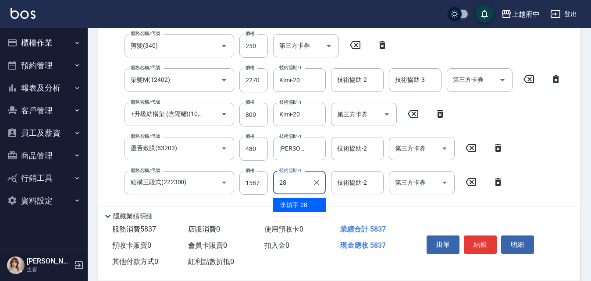
type input "李鎮宇-28"
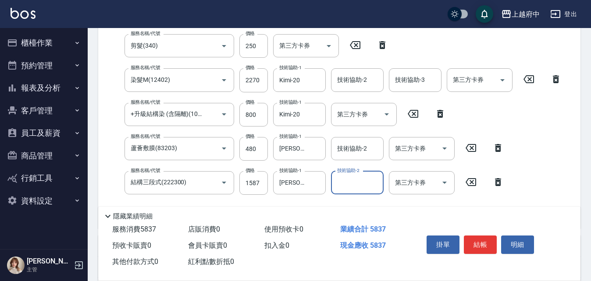
click at [368, 202] on div "服務名稱/代號 有機洗髮(200) 服務名稱/代號 價格 450 價格 洗-1 李鎮宇-28 洗-1 洗-2 洗-2 第三方卡券 第三方卡券 服務名稱/代號 …" at bounding box center [336, 111] width 462 height 222
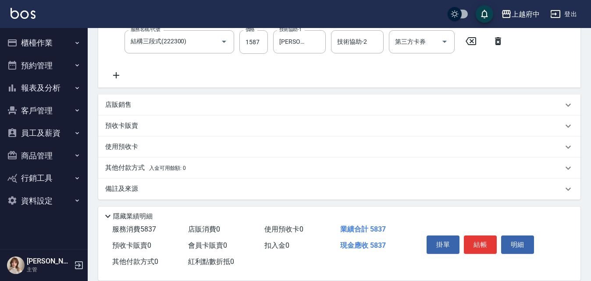
scroll to position [319, 0]
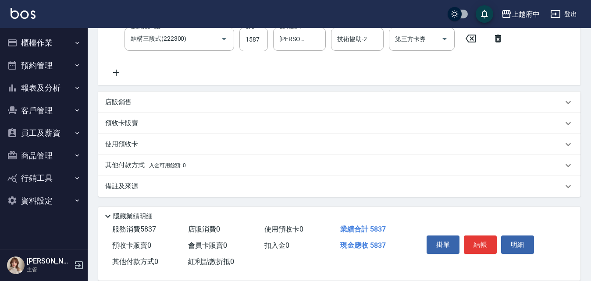
click at [123, 165] on p "其他付款方式 入金可用餘額: 0" at bounding box center [145, 166] width 81 height 10
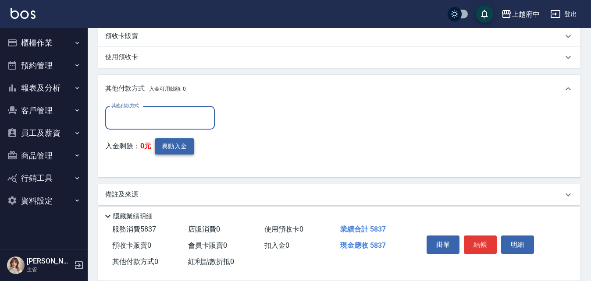
scroll to position [407, 0]
click at [152, 118] on input "其他付款方式" at bounding box center [160, 117] width 102 height 15
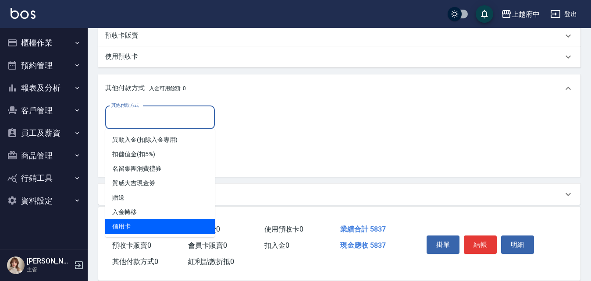
click at [128, 225] on span "信用卡" at bounding box center [160, 227] width 110 height 14
type input "信用卡"
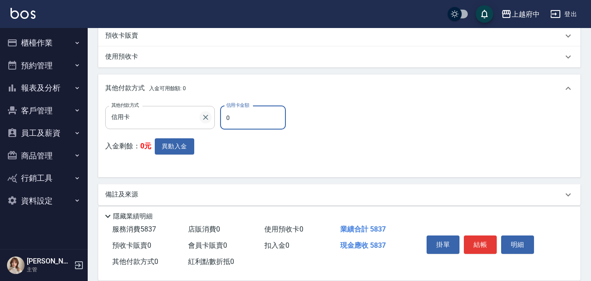
drag, startPoint x: 248, startPoint y: 114, endPoint x: 206, endPoint y: 111, distance: 41.7
click at [206, 111] on div "其他付款方式 信用卡 其他付款方式 信用卡金額 0 信用卡金額" at bounding box center [198, 118] width 186 height 24
type input "5837"
click at [482, 241] on button "結帳" at bounding box center [480, 245] width 33 height 18
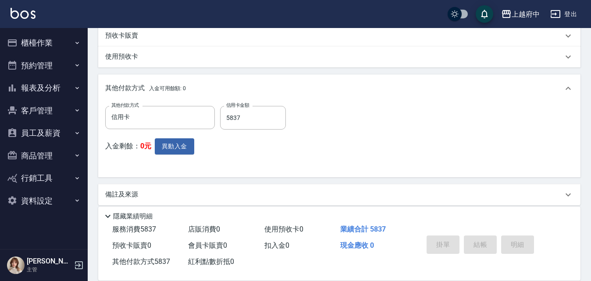
type input "2025/10/11 17:58"
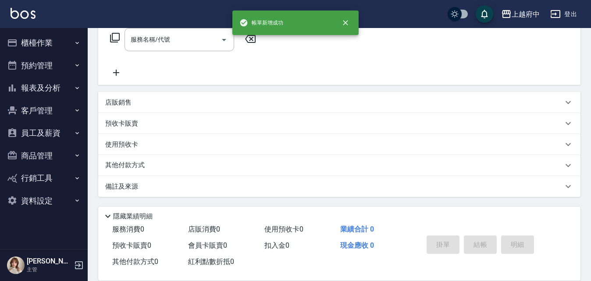
scroll to position [0, 0]
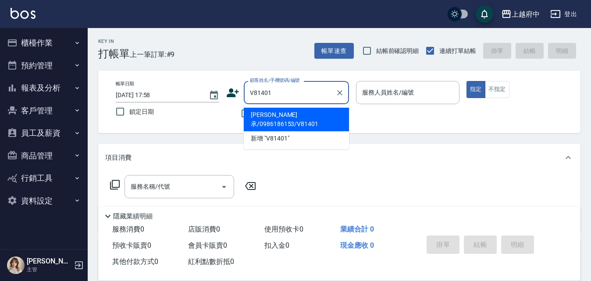
click at [284, 116] on li "王立承/0986186153/V81401" at bounding box center [296, 120] width 105 height 24
type input "王立承/0986186153/V81401"
type input "Gary-5"
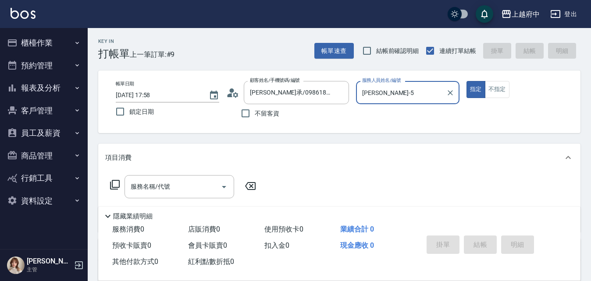
click at [466, 81] on button "指定" at bounding box center [475, 89] width 19 height 17
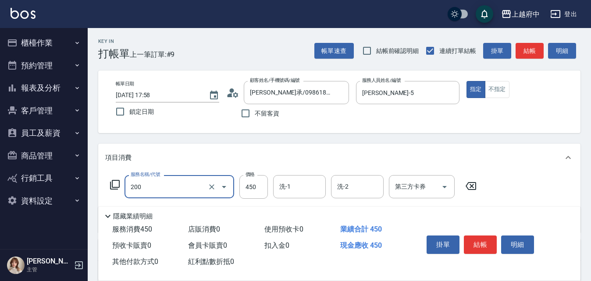
type input "有機洗髮(200)"
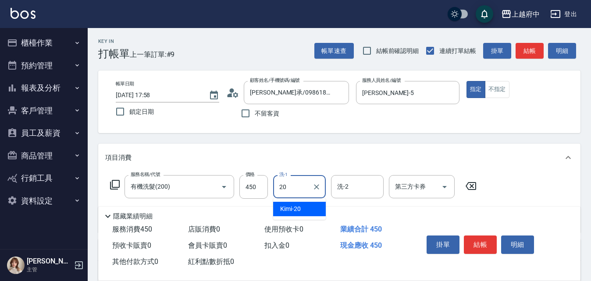
type input "Kimi-20"
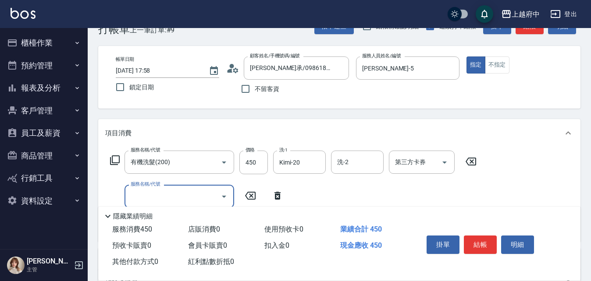
scroll to position [88, 0]
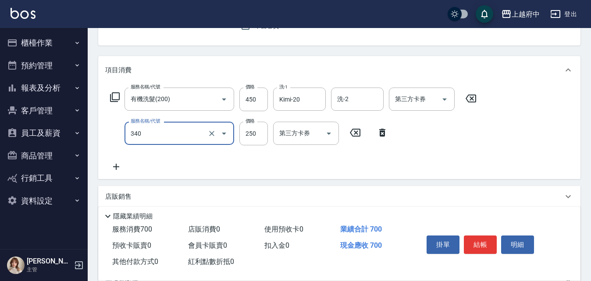
type input "剪髮(340)"
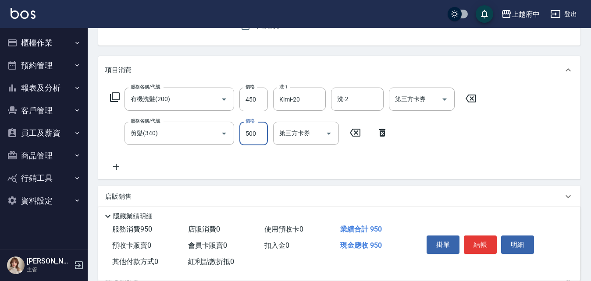
type input "500"
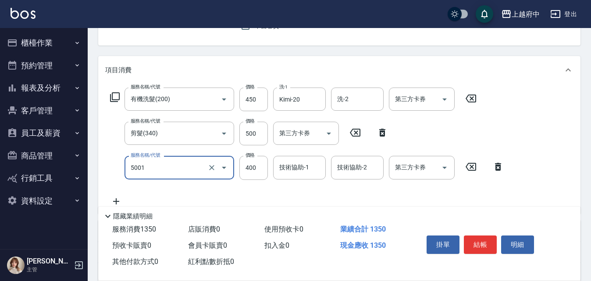
type input "側邊壓貼(5001)"
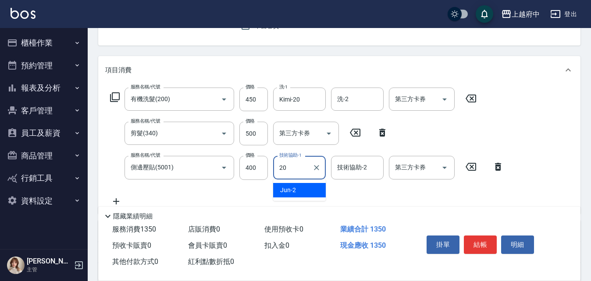
type input "Kimi-20"
click at [342, 196] on div "服務名稱/代號 有機洗髮(200) 服務名稱/代號 價格 450 價格 洗-1 Kimi-20 洗-1 洗-2 洗-2 第三方卡券 第三方卡券 服務名稱/代號…" at bounding box center [307, 147] width 404 height 119
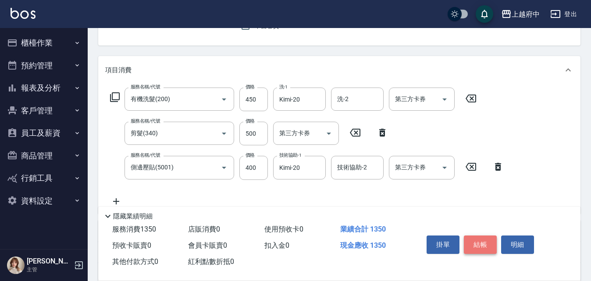
click at [477, 238] on button "結帳" at bounding box center [480, 245] width 33 height 18
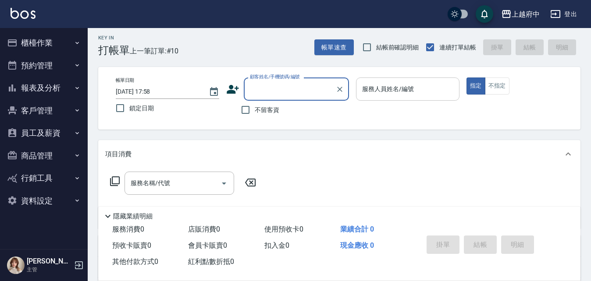
scroll to position [0, 0]
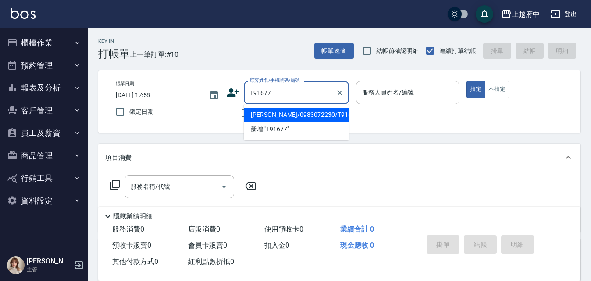
drag, startPoint x: 312, startPoint y: 115, endPoint x: 327, endPoint y: 114, distance: 15.4
click at [313, 114] on li "陳亮甫/0983072230/T91677" at bounding box center [296, 115] width 105 height 14
type input "陳亮甫/0983072230/T91677"
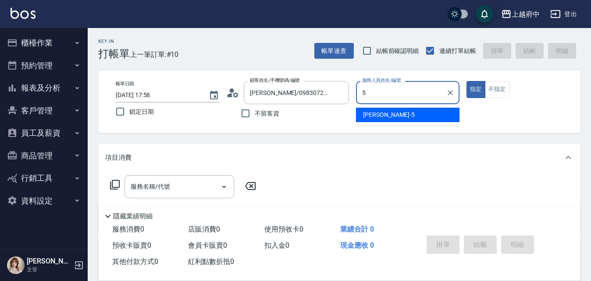
type input "Gary-5"
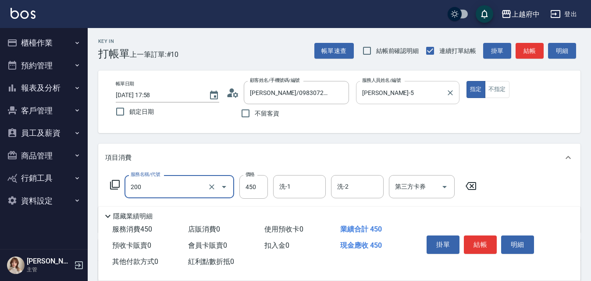
type input "有機洗髮(200)"
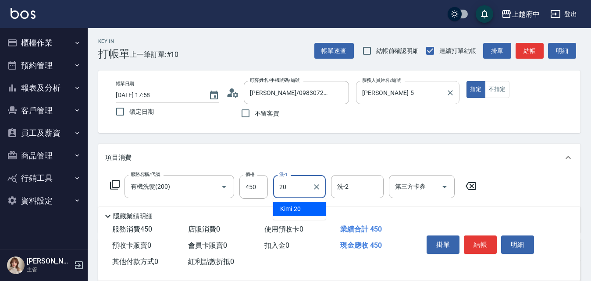
type input "Kimi-20"
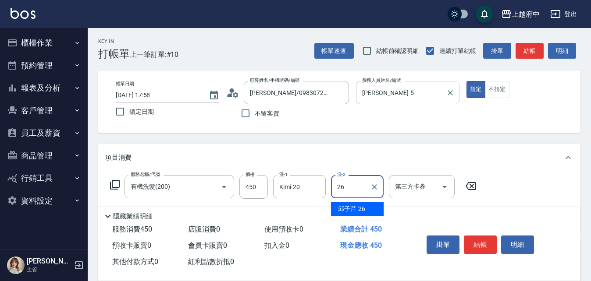
type input "邱子芹-26"
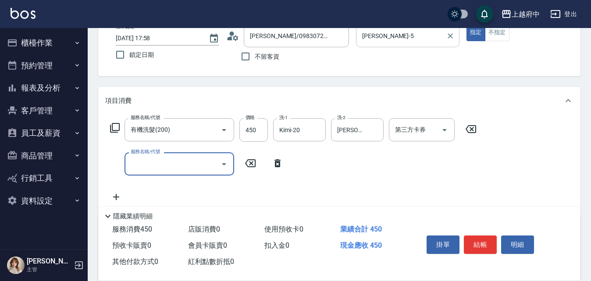
scroll to position [88, 0]
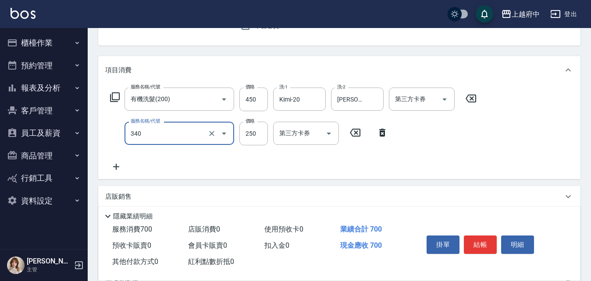
type input "剪髮(340)"
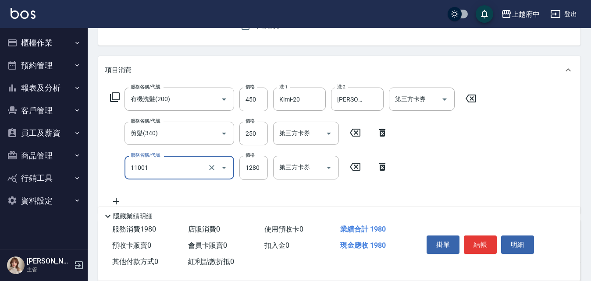
type input "燙髮S(11001)"
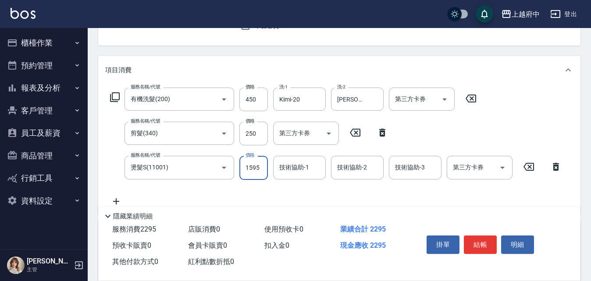
type input "1595"
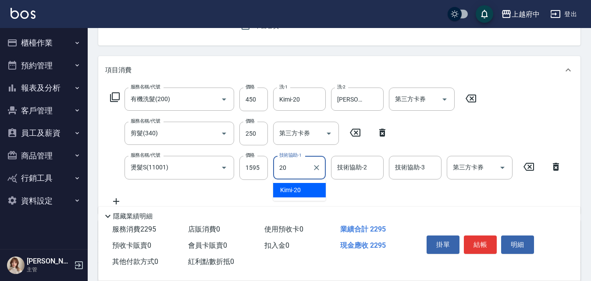
type input "Kimi-20"
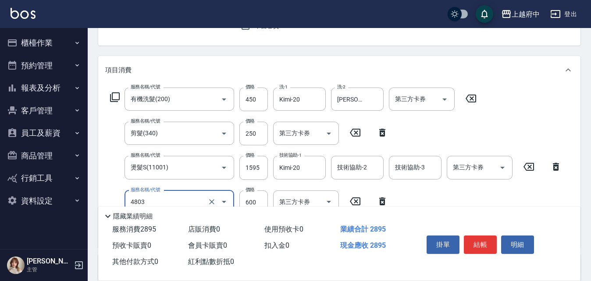
type input "潤澤修護(4803)"
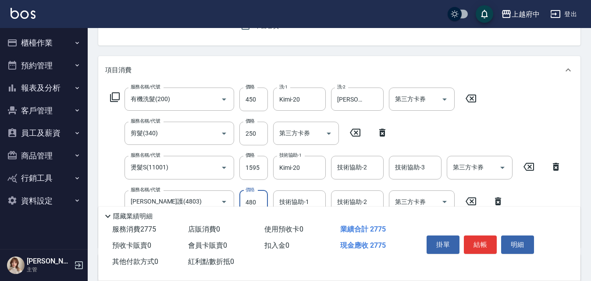
type input "480"
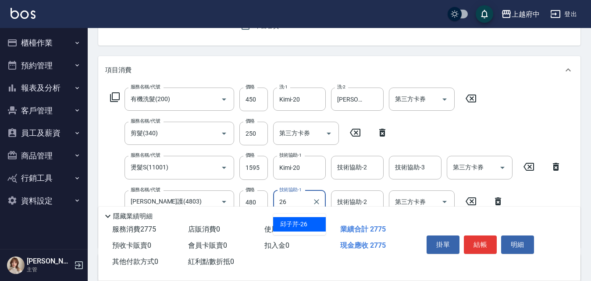
type input "邱子芹-26"
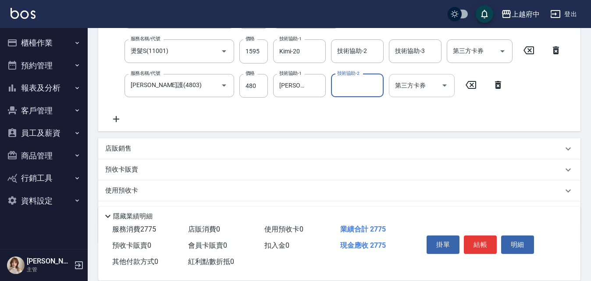
scroll to position [219, 0]
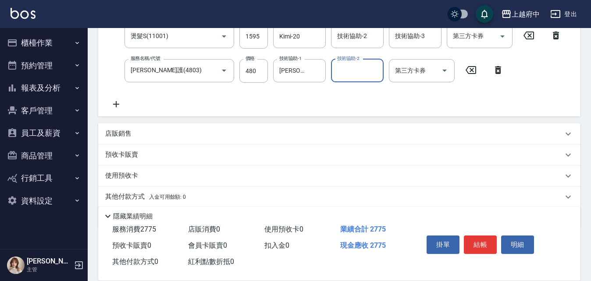
click at [116, 133] on p "店販銷售" at bounding box center [118, 133] width 26 height 9
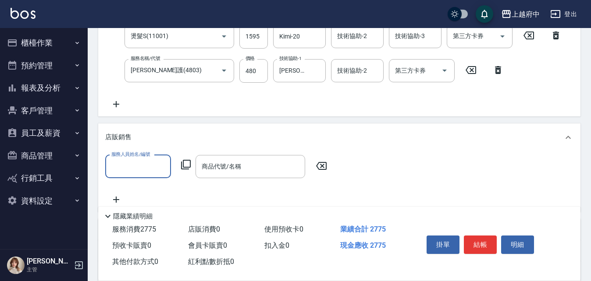
scroll to position [0, 0]
type input "Gary-5"
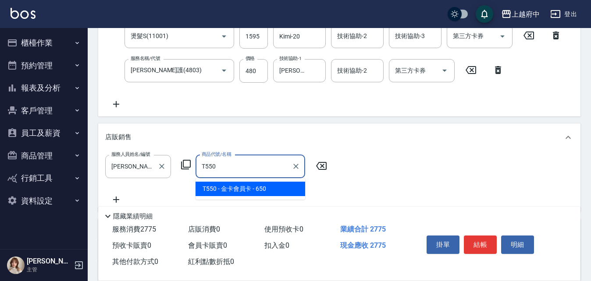
type input "金卡會員卡"
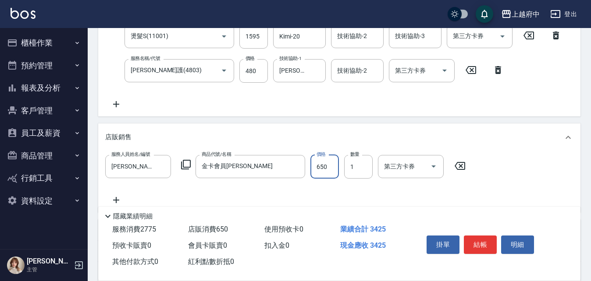
click at [388, 186] on div "服務人員姓名/編號 Gary-5 服務人員姓名/編號 商品代號/名稱 金卡會員卡 商品代號/名稱 價格 650 價格 數量 1 數量 第三方卡券 第三方卡券" at bounding box center [339, 180] width 468 height 50
click at [481, 244] on button "結帳" at bounding box center [480, 245] width 33 height 18
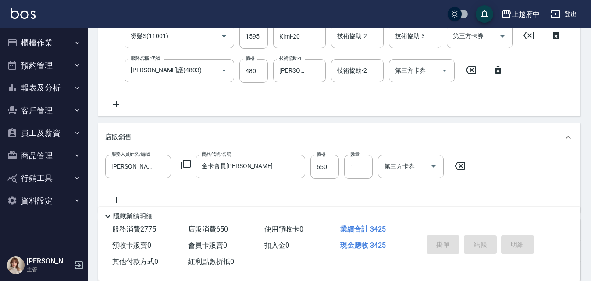
type input "2025/10/11 17:59"
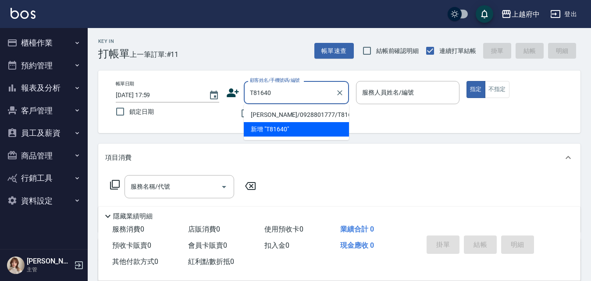
type input "陳永豐/0928801777/T81640"
type input "Annie -1"
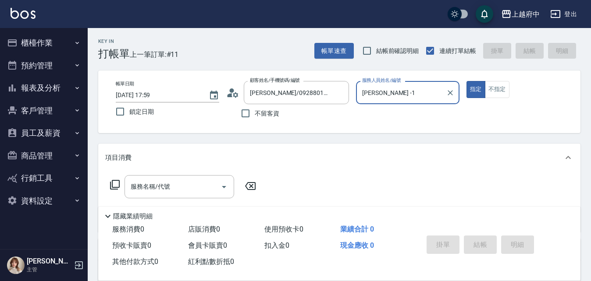
click at [466, 81] on button "指定" at bounding box center [475, 89] width 19 height 17
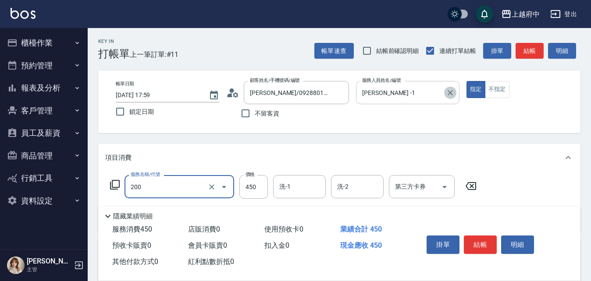
click at [451, 90] on icon "Clear" at bounding box center [450, 93] width 9 height 9
type input "200"
type input "有機洗髮(200)"
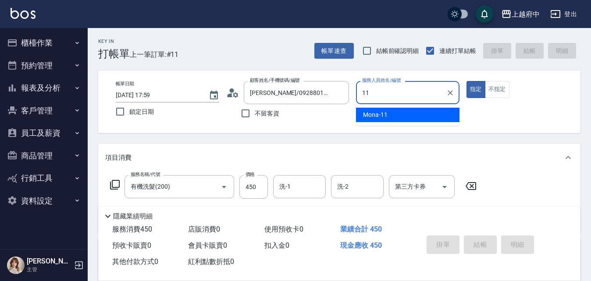
type input "Mona-11"
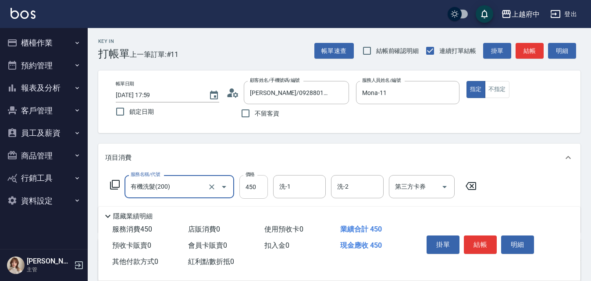
click at [262, 191] on input "450" at bounding box center [253, 187] width 28 height 24
click at [303, 183] on input "洗-1" at bounding box center [299, 186] width 45 height 15
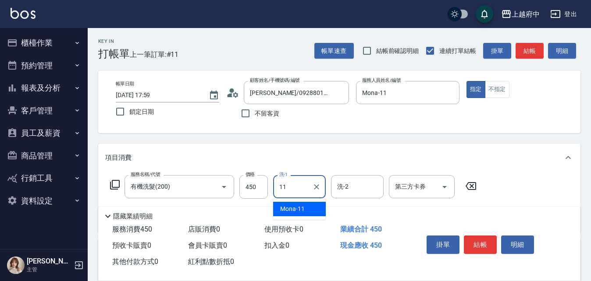
type input "Mona-11"
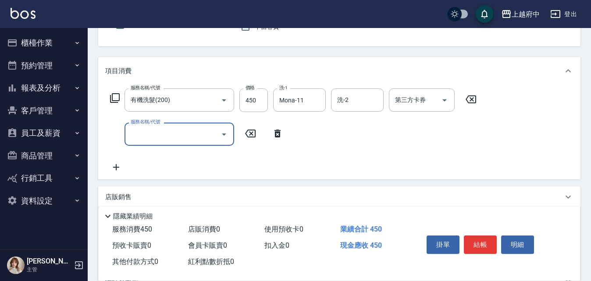
scroll to position [88, 0]
type input "剪髮(340)"
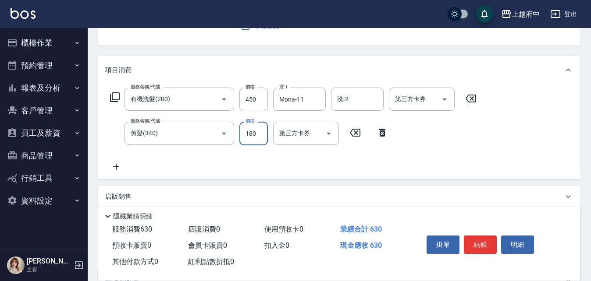
type input "180"
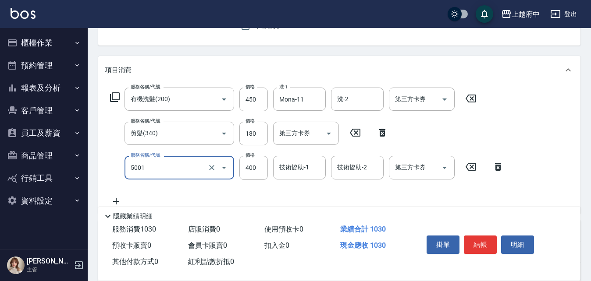
type input "側邊壓貼(5001)"
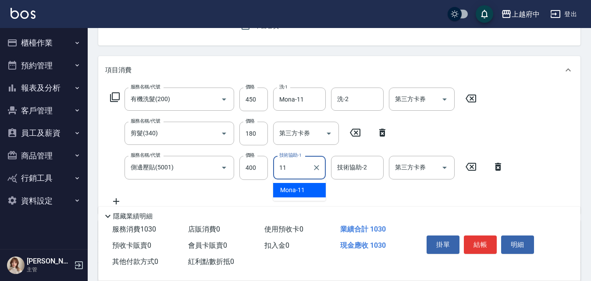
type input "Mona-11"
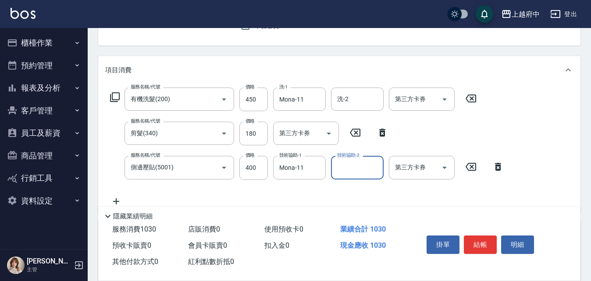
click at [411, 189] on div "服務名稱/代號 有機洗髮(200) 服務名稱/代號 價格 450 價格 洗-1 Mona-11 洗-1 洗-2 洗-2 第三方卡券 第三方卡券 服務名稱/代號…" at bounding box center [307, 147] width 404 height 119
click at [467, 242] on button "結帳" at bounding box center [480, 245] width 33 height 18
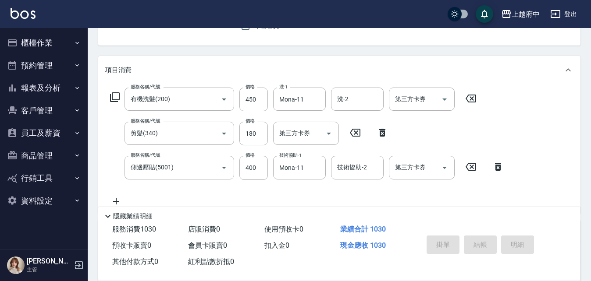
type input "2025/10/11 18:00"
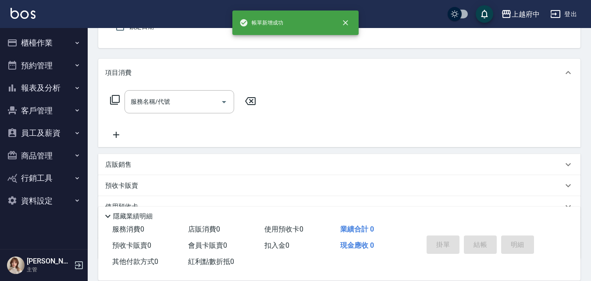
scroll to position [41, 0]
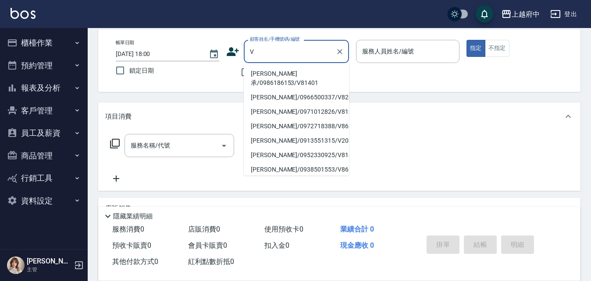
type input "V"
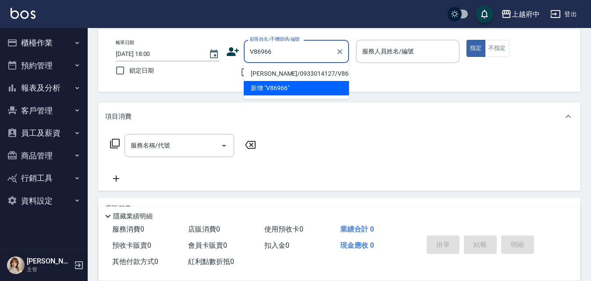
click at [282, 74] on li "鄭羽軒/0933014127/V86966" at bounding box center [296, 74] width 105 height 14
type input "鄭羽軒/0933014127/V86966"
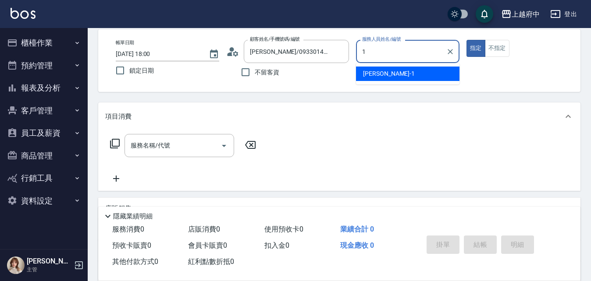
type input "Annie -1"
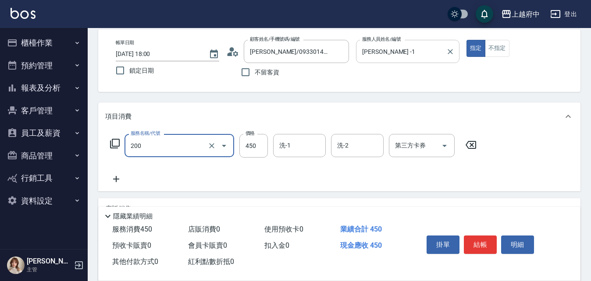
type input "有機洗髮(200)"
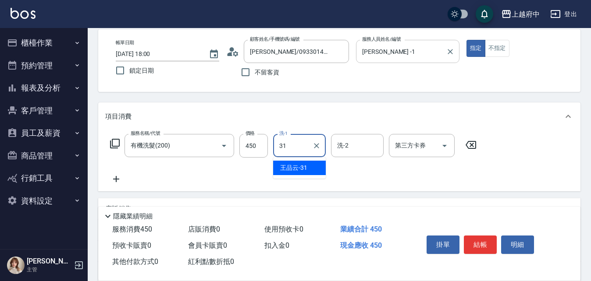
type input "王品云-31"
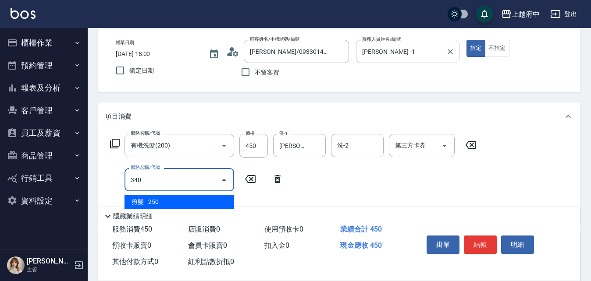
type input "剪髮(340)"
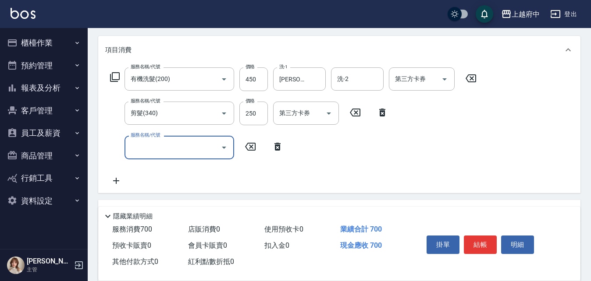
scroll to position [129, 0]
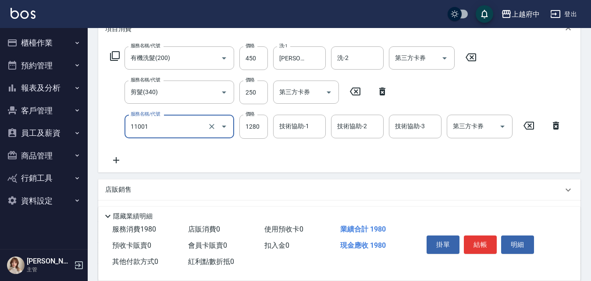
type input "燙髮S(11001)"
type input "1770"
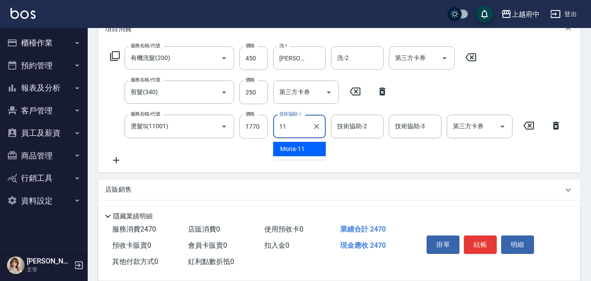
type input "Mona-11"
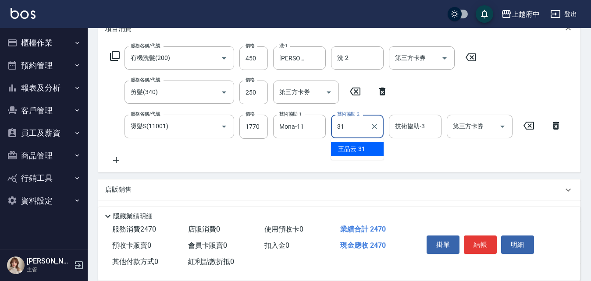
type input "王品云-31"
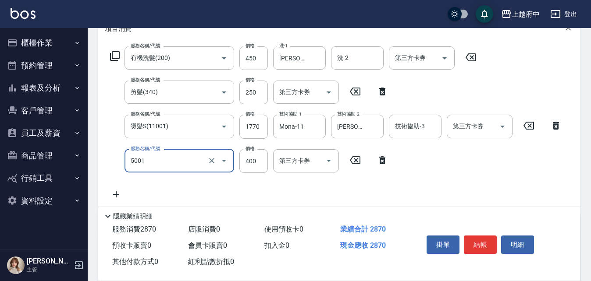
type input "側邊壓貼(5001)"
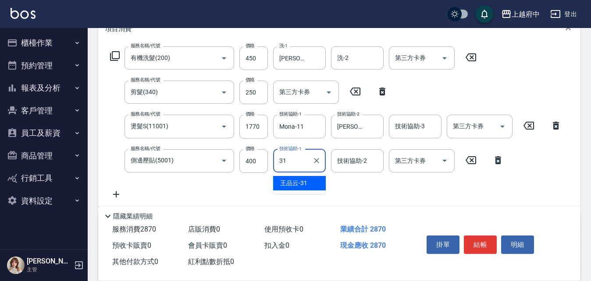
type input "王品云-31"
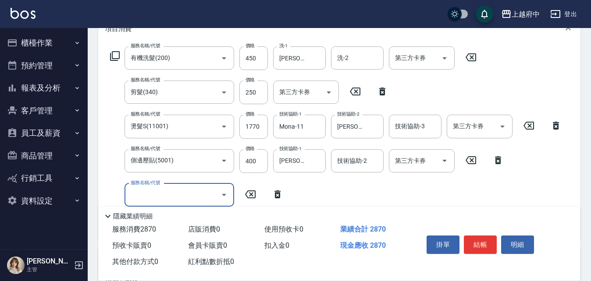
scroll to position [173, 0]
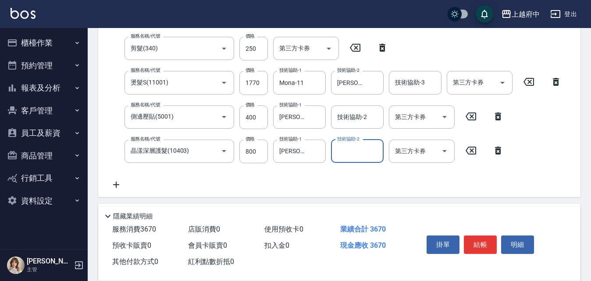
click at [322, 178] on div "服務名稱/代號 有機洗髮(200) 服務名稱/代號 價格 450 價格 洗-1 王品云-31 洗-1 洗-2 洗-2 第三方卡券 第三方卡券 服務名稱/代號 …" at bounding box center [336, 97] width 462 height 188
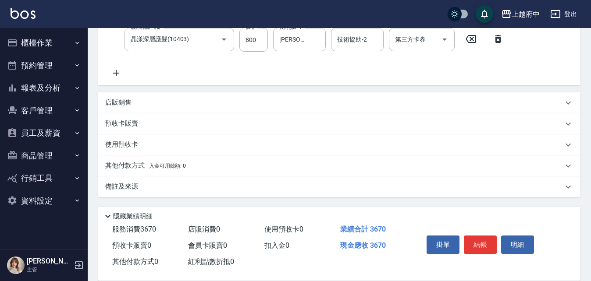
scroll to position [285, 0]
click at [478, 238] on button "結帳" at bounding box center [480, 245] width 33 height 18
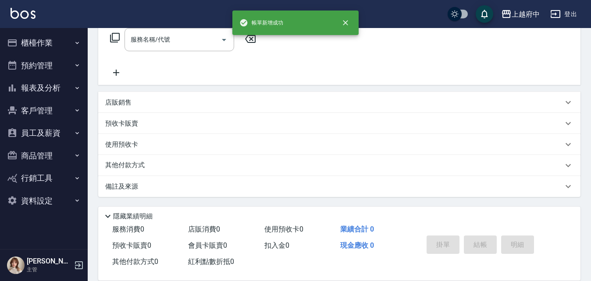
scroll to position [0, 0]
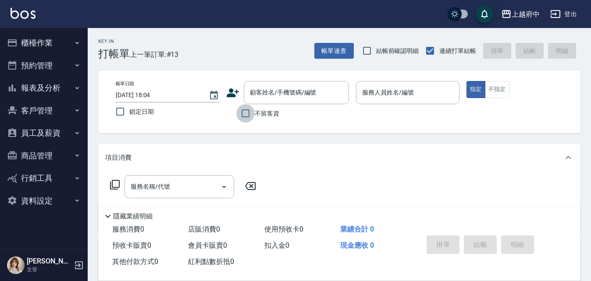
click at [246, 116] on input "不留客資" at bounding box center [245, 113] width 18 height 18
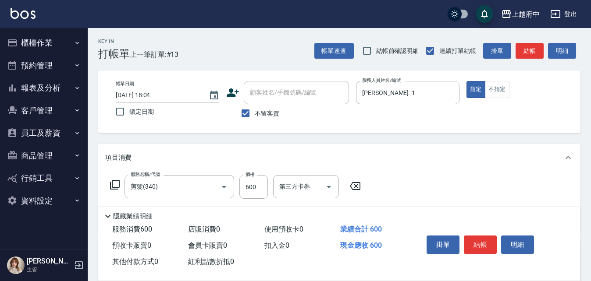
click at [413, 177] on div "服務名稱/代號 剪髮(340) 服務名稱/代號 價格 600 價格 第三方卡券 第三方卡券" at bounding box center [339, 202] width 482 height 61
click at [486, 243] on button "結帳" at bounding box center [480, 245] width 33 height 18
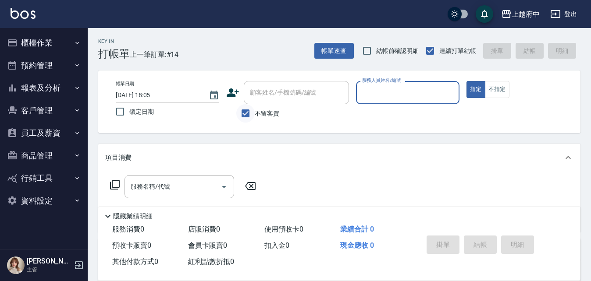
click at [246, 111] on input "不留客資" at bounding box center [245, 113] width 18 height 18
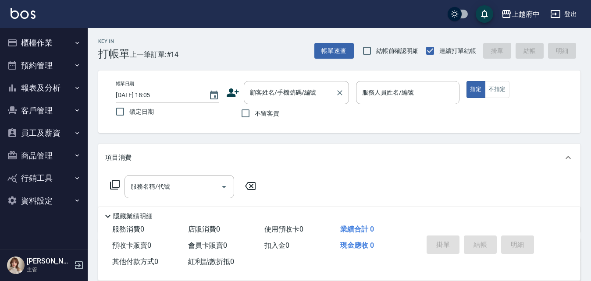
click at [262, 87] on div "顧客姓名/手機號碼/編號 顧客姓名/手機號碼/編號" at bounding box center [296, 92] width 105 height 23
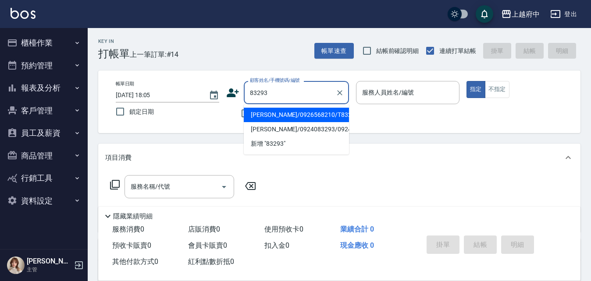
click at [317, 116] on li "黃綉娟/0926568210/T83293" at bounding box center [296, 115] width 105 height 14
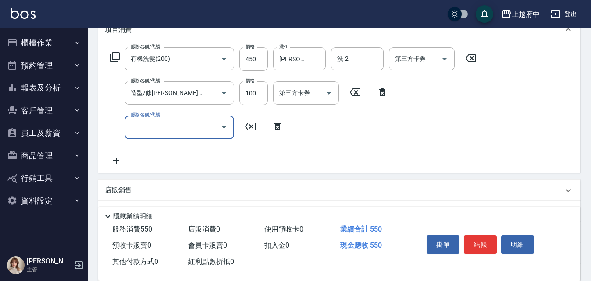
scroll to position [132, 0]
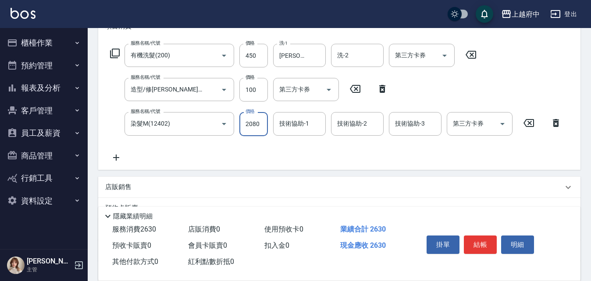
click at [260, 125] on input "2080" at bounding box center [253, 124] width 28 height 24
click at [259, 125] on input "1350" at bounding box center [253, 124] width 28 height 24
click at [260, 121] on input "1250" at bounding box center [253, 124] width 28 height 24
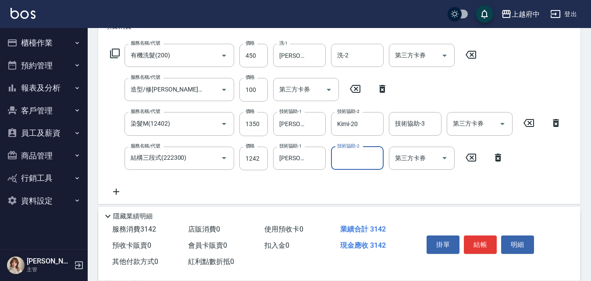
click at [324, 184] on div "服務名稱/代號 有機洗髮(200) 服務名稱/代號 價格 450 價格 洗-1 李鎮宇-28 洗-1 洗-2 洗-2 第三方卡券 第三方卡券 服務名稱/代號 …" at bounding box center [336, 120] width 462 height 153
click at [470, 240] on button "結帳" at bounding box center [480, 245] width 33 height 18
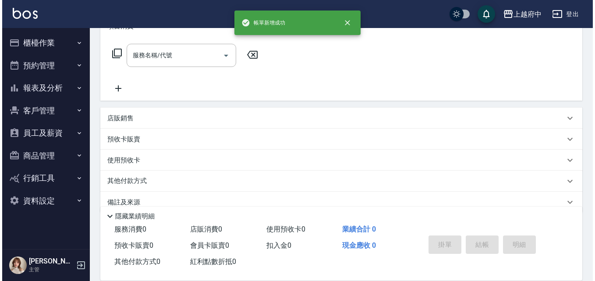
scroll to position [0, 0]
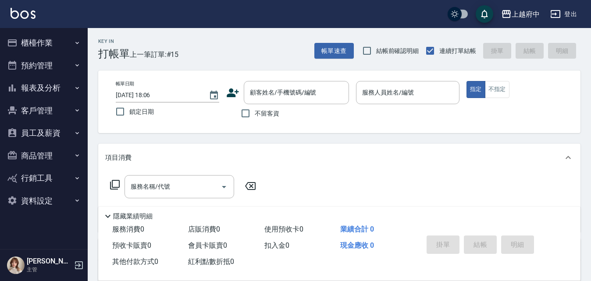
click at [225, 90] on div "帳單日期 2025/10/11 18:06 鎖定日期 顧客姓名/手機號碼/編號 顧客姓名/手機號碼/編號 不留客資 服務人員姓名/編號 服務人員姓名/編號 指…" at bounding box center [339, 102] width 461 height 42
click at [230, 91] on icon at bounding box center [233, 93] width 12 height 9
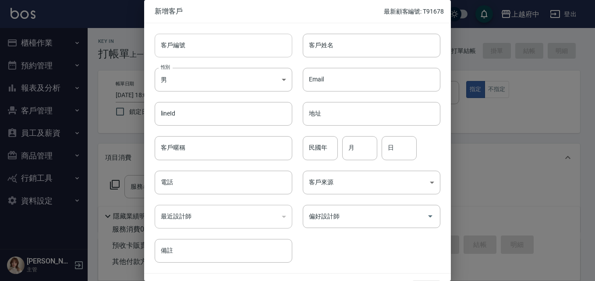
click at [190, 48] on input "客戶編號" at bounding box center [224, 46] width 138 height 24
click at [327, 141] on input "民國年" at bounding box center [320, 148] width 35 height 24
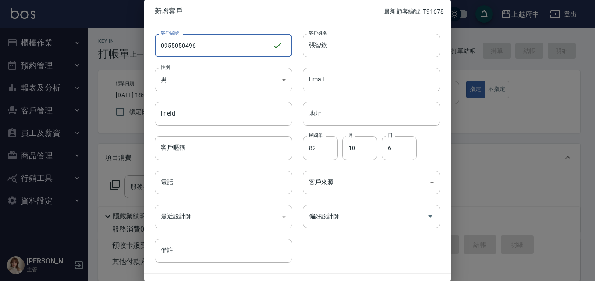
click at [208, 46] on input "0955050496" at bounding box center [213, 46] width 117 height 24
drag, startPoint x: 208, startPoint y: 46, endPoint x: 53, endPoint y: 34, distance: 155.6
click at [53, 34] on div "新增客戶 最新顧客編號: T91678 客戶編號 0955050496 ​ 客戶編號 客戶姓名 張智欽 客戶姓名 性別 男 MALE 性別 Email Ema…" at bounding box center [297, 140] width 595 height 281
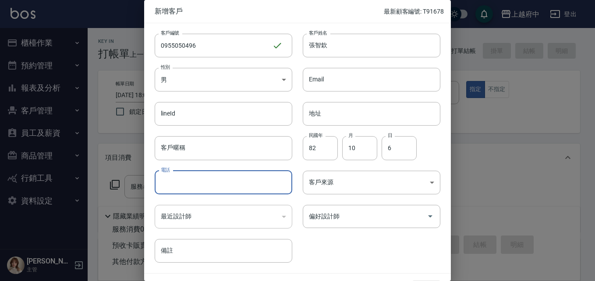
click at [185, 187] on input "電話" at bounding box center [224, 183] width 138 height 24
paste input "0955050496"
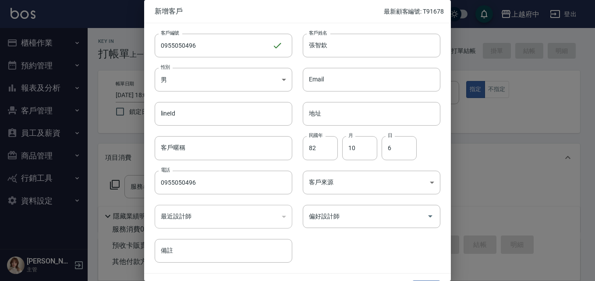
click at [352, 244] on div "客戶編號 0955050496 ​ 客戶編號 客戶姓名 張智欽 客戶姓名 性別 男 MALE 性別 Email Email lineId lineId 地址 …" at bounding box center [292, 143] width 296 height 240
drag, startPoint x: 373, startPoint y: 241, endPoint x: 377, endPoint y: 253, distance: 12.8
click at [373, 240] on div "客戶編號 0955050496 ​ 客戶編號 客戶姓名 張智欽 客戶姓名 性別 男 MALE 性別 Email Email lineId lineId 地址 …" at bounding box center [292, 143] width 296 height 240
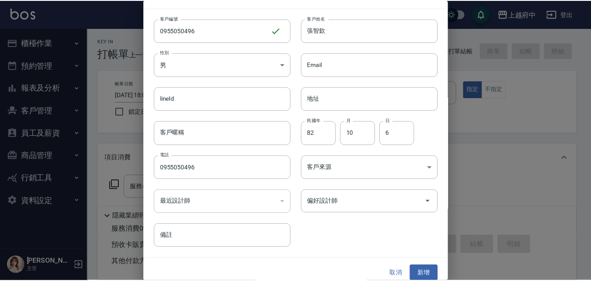
scroll to position [22, 0]
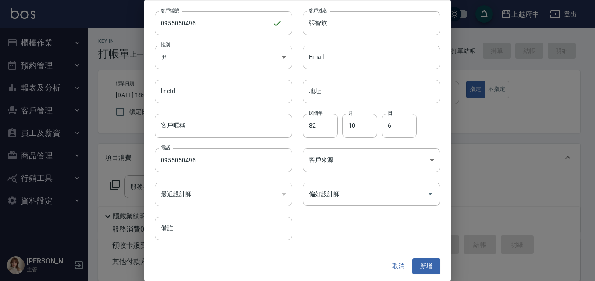
click at [427, 263] on button "新增" at bounding box center [427, 267] width 28 height 16
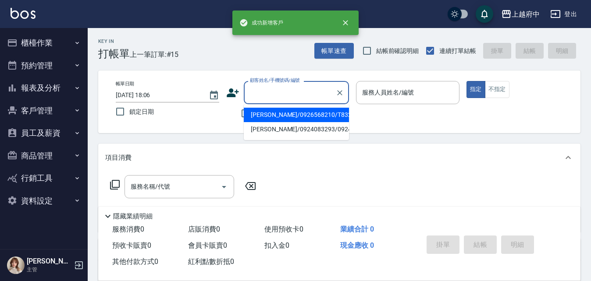
click at [271, 93] on input "顧客姓名/手機號碼/編號" at bounding box center [290, 92] width 84 height 15
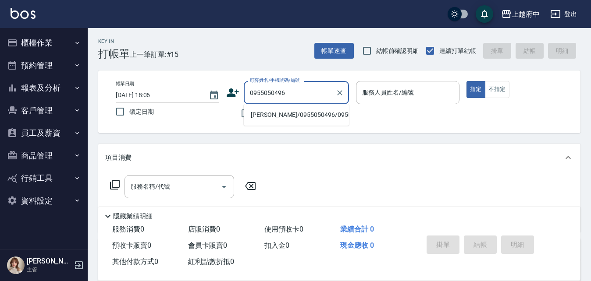
click at [292, 116] on li "張智欽/0955050496/0955050496" at bounding box center [296, 115] width 105 height 14
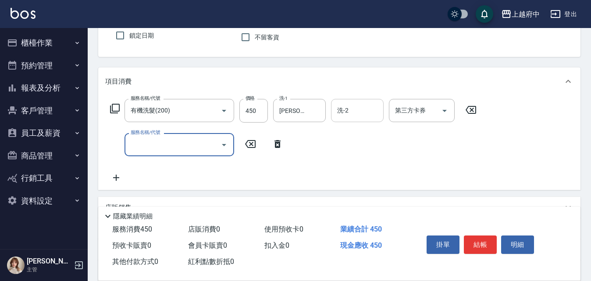
scroll to position [88, 0]
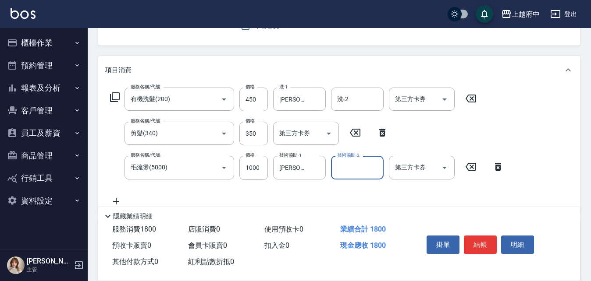
click at [402, 192] on div "服務名稱/代號 有機洗髮(200) 服務名稱/代號 價格 450 價格 洗-1 邱子芹-26 洗-1 洗-2 洗-2 第三方卡券 第三方卡券 服務名稱/代號 …" at bounding box center [307, 147] width 404 height 119
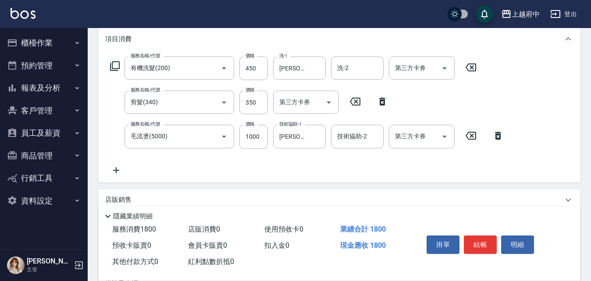
scroll to position [132, 0]
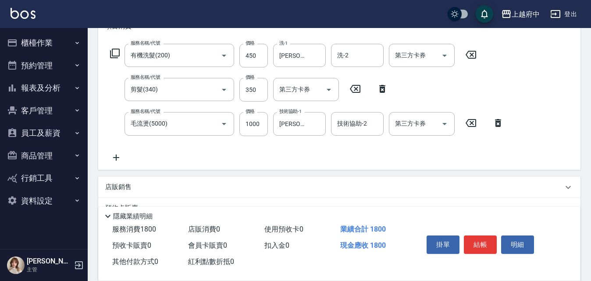
click at [483, 238] on button "結帳" at bounding box center [480, 245] width 33 height 18
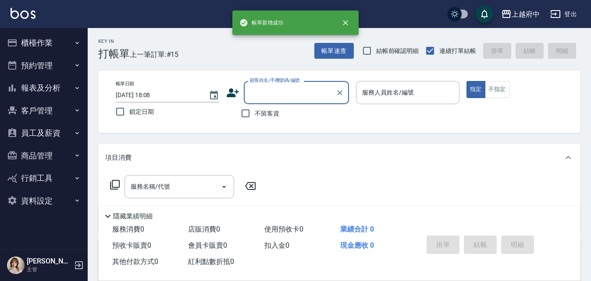
scroll to position [0, 0]
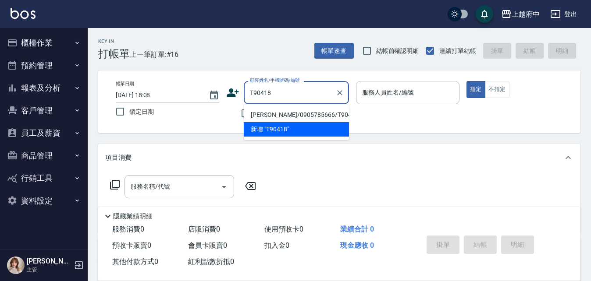
click at [257, 110] on li "鄭凱文/0905785666/T90418" at bounding box center [296, 115] width 105 height 14
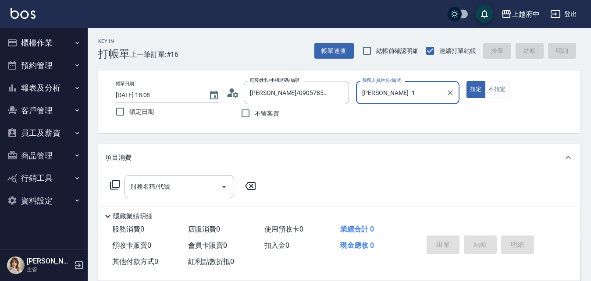
click at [466, 81] on button "指定" at bounding box center [475, 89] width 19 height 17
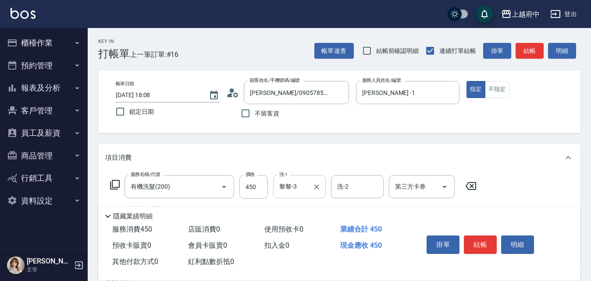
click at [299, 181] on input "黎黎-3" at bounding box center [293, 186] width 32 height 15
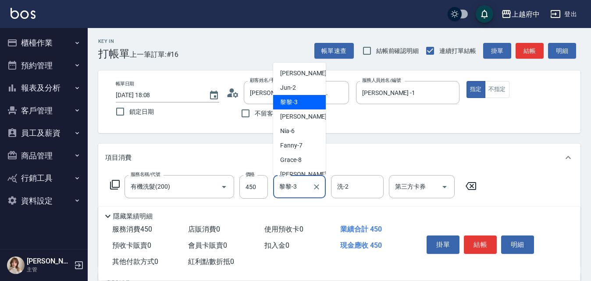
click at [307, 181] on input "黎黎-3" at bounding box center [293, 186] width 32 height 15
click at [316, 188] on icon "Clear" at bounding box center [316, 187] width 9 height 9
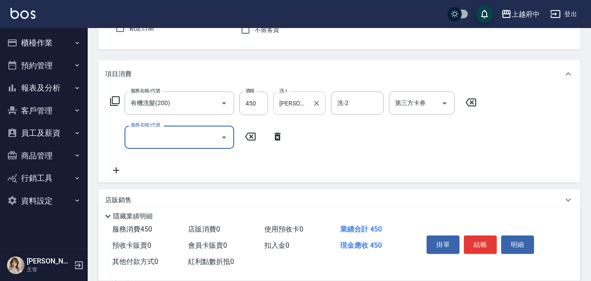
scroll to position [88, 0]
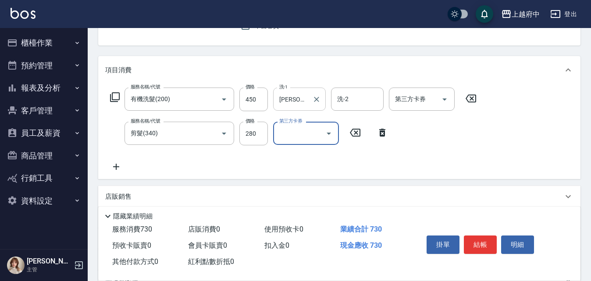
click at [302, 168] on div "服務名稱/代號 有機洗髮(200) 服務名稱/代號 價格 450 價格 洗-1 王品云-31 洗-1 洗-2 洗-2 第三方卡券 第三方卡券 服務名稱/代號 …" at bounding box center [293, 130] width 377 height 85
click at [482, 244] on button "結帳" at bounding box center [480, 245] width 33 height 18
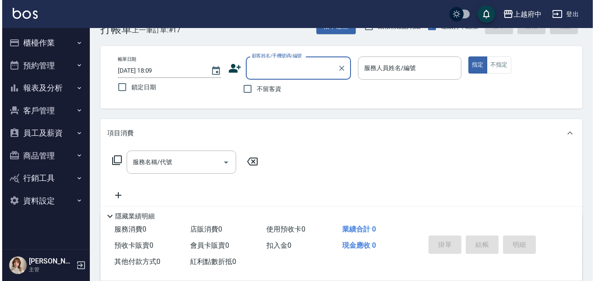
scroll to position [0, 0]
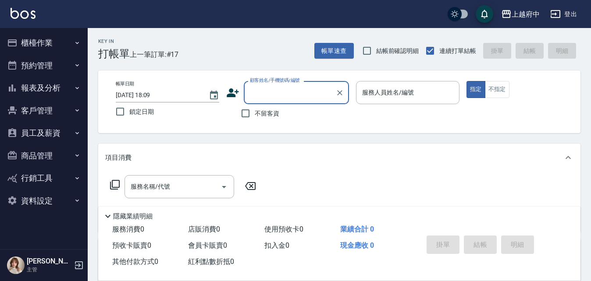
drag, startPoint x: 243, startPoint y: 117, endPoint x: 290, endPoint y: 118, distance: 46.9
click at [243, 116] on input "不留客資" at bounding box center [245, 113] width 18 height 18
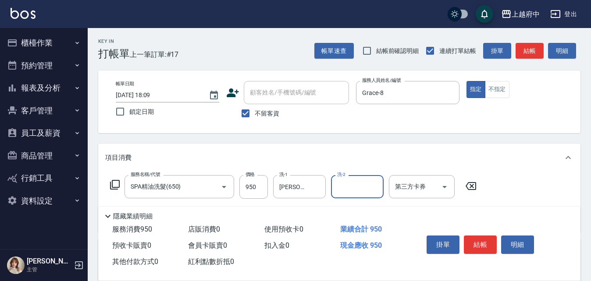
click at [512, 183] on div "服務名稱/代號 SPA精油洗髮(650) 服務名稱/代號 價格 950 價格 洗-1 王品云-31 洗-1 洗-2 洗-2 第三方卡券 第三方卡券" at bounding box center [339, 202] width 482 height 61
click at [482, 236] on button "結帳" at bounding box center [480, 245] width 33 height 18
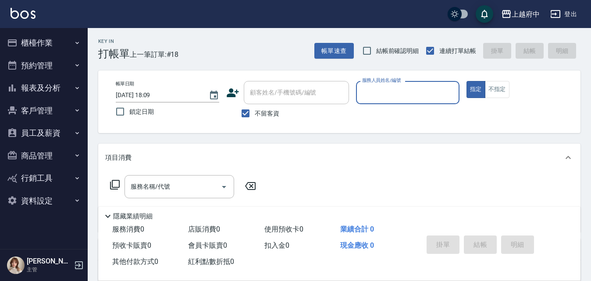
click at [237, 90] on icon at bounding box center [233, 93] width 12 height 9
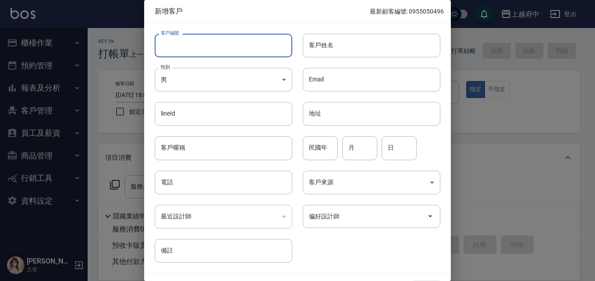
click at [203, 39] on input "客戶編號" at bounding box center [224, 46] width 138 height 24
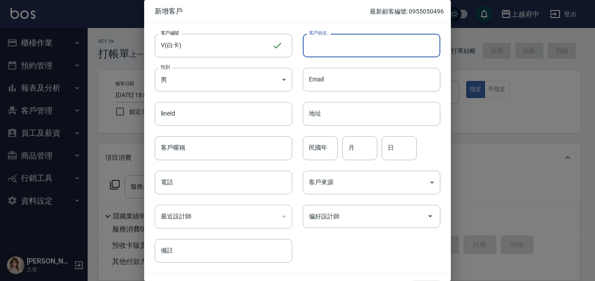
click at [347, 44] on input "客戶姓名" at bounding box center [372, 46] width 138 height 24
click at [191, 153] on input "客戶暱稱" at bounding box center [224, 148] width 138 height 24
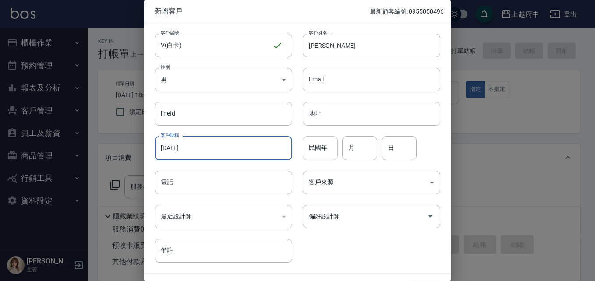
drag, startPoint x: 316, startPoint y: 153, endPoint x: 335, endPoint y: 155, distance: 19.3
click at [316, 153] on input "民國年" at bounding box center [320, 148] width 35 height 24
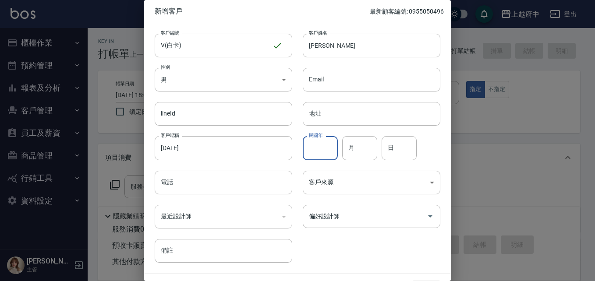
click at [446, 123] on div "客戶編號 V(白卡) ​ 客戶編號 客戶姓名 楊先生 客戶姓名 性別 男 MALE 性別 Email Email lineId lineId 地址 地址 客戶…" at bounding box center [297, 148] width 307 height 250
drag, startPoint x: 189, startPoint y: 181, endPoint x: 197, endPoint y: 183, distance: 8.0
click at [189, 181] on input "電話" at bounding box center [224, 183] width 138 height 24
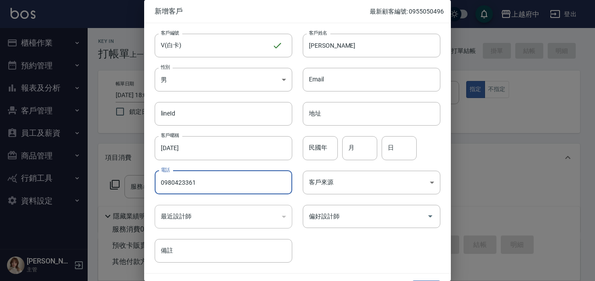
click at [374, 236] on div "客戶編號 V(白卡) ​ 客戶編號 客戶姓名 楊先生 客戶姓名 性別 男 MALE 性別 Email Email lineId lineId 地址 地址 客戶…" at bounding box center [292, 143] width 296 height 240
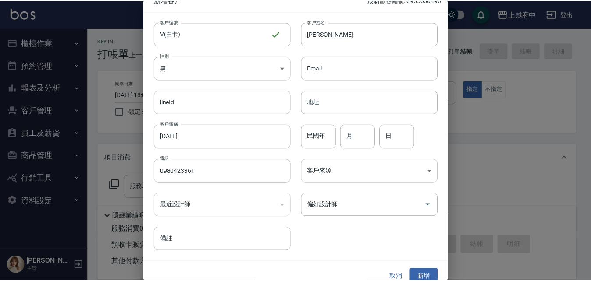
scroll to position [22, 0]
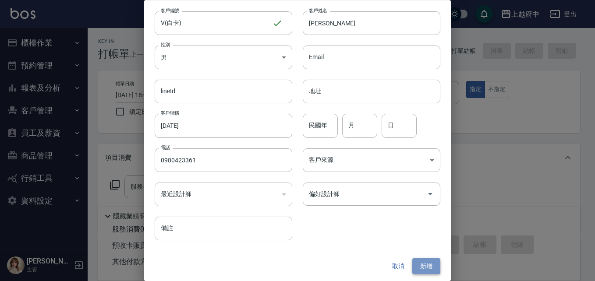
click at [431, 266] on button "新增" at bounding box center [427, 267] width 28 height 16
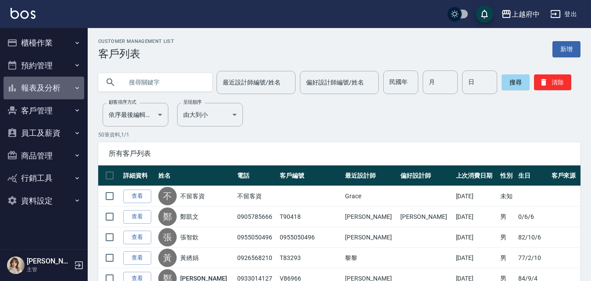
click at [50, 89] on button "報表及分析" at bounding box center [44, 88] width 81 height 23
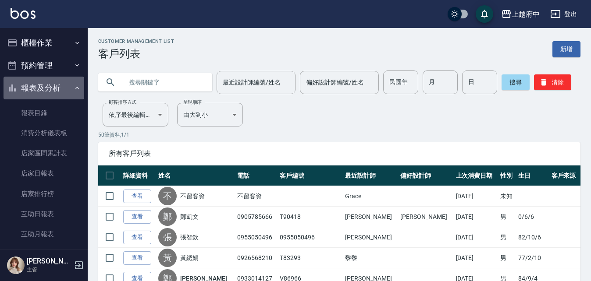
click at [50, 83] on button "報表及分析" at bounding box center [44, 88] width 81 height 23
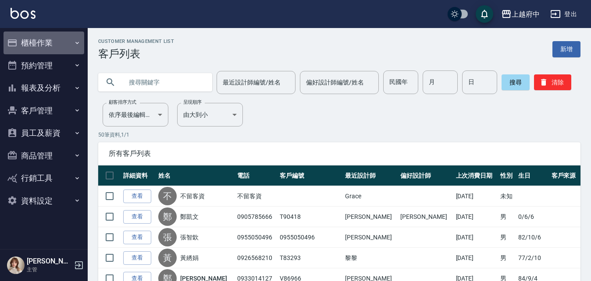
click at [41, 43] on button "櫃檯作業" at bounding box center [44, 43] width 81 height 23
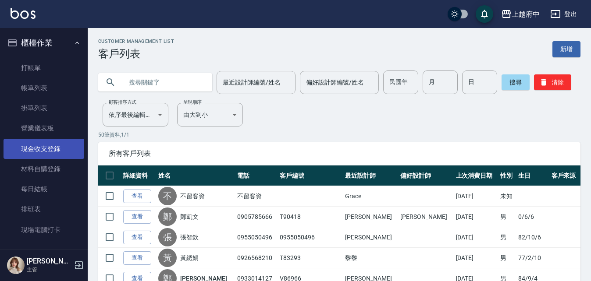
click at [36, 149] on link "現金收支登錄" at bounding box center [44, 149] width 81 height 20
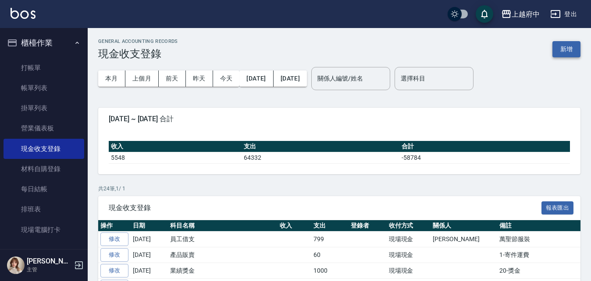
click at [561, 52] on button "新增" at bounding box center [566, 49] width 28 height 16
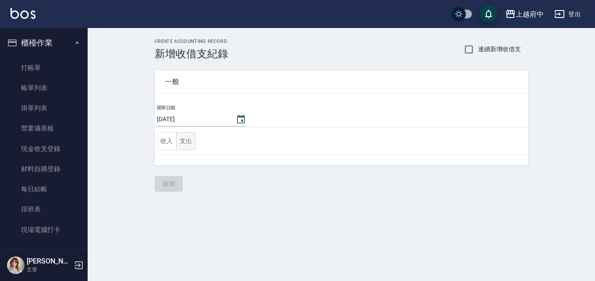
click at [190, 145] on button "支出" at bounding box center [186, 141] width 20 height 18
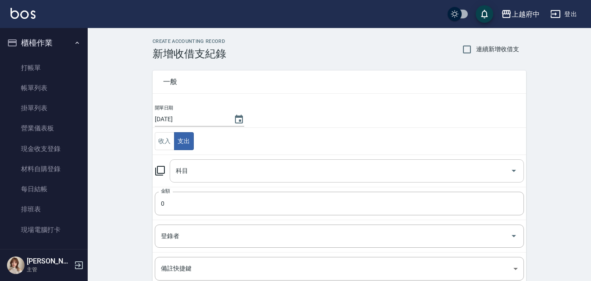
click at [204, 178] on input "科目" at bounding box center [340, 171] width 333 height 15
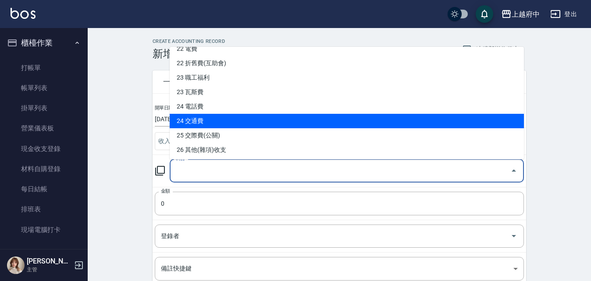
scroll to position [356, 0]
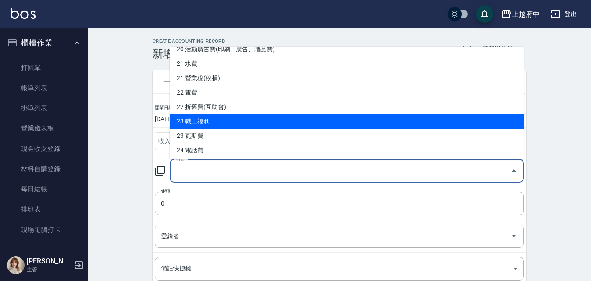
click at [213, 121] on li "23 職工福利" at bounding box center [347, 121] width 354 height 14
type input "23 職工福利"
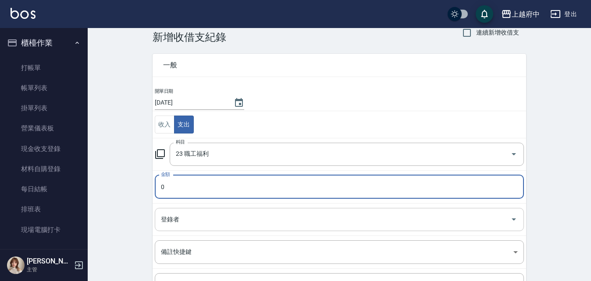
scroll to position [44, 0]
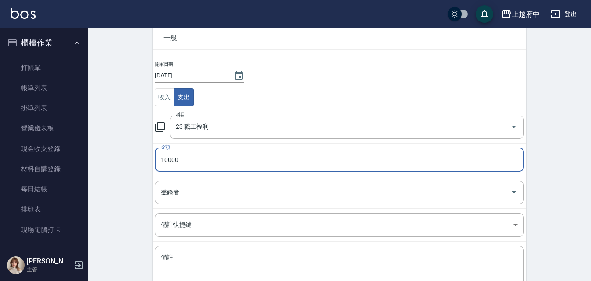
type input "10000"
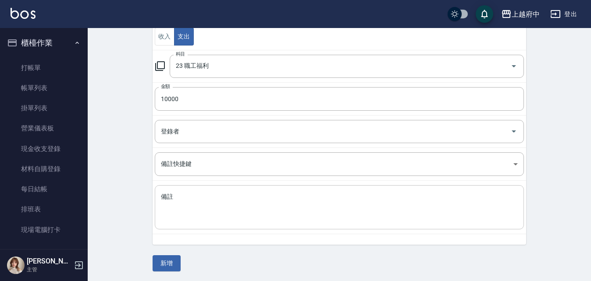
scroll to position [106, 0]
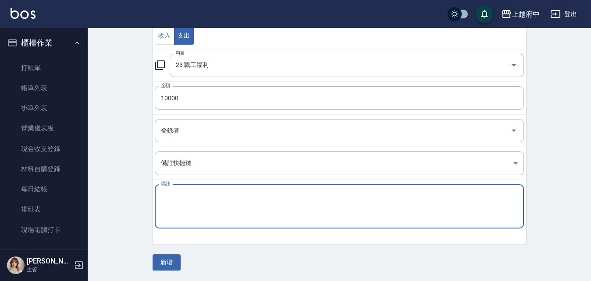
click at [200, 208] on textarea "備註" at bounding box center [339, 207] width 357 height 30
click at [170, 193] on textarea "20介紹費" at bounding box center [339, 207] width 357 height 30
type textarea "KIMI介紹費"
click at [163, 259] on button "新增" at bounding box center [167, 263] width 28 height 16
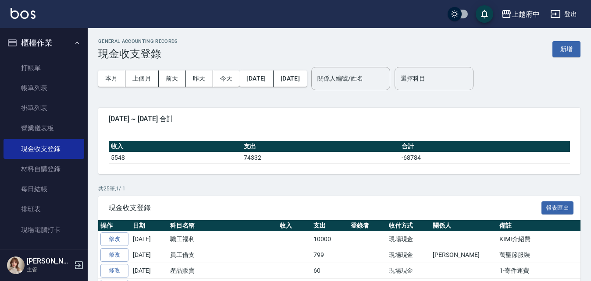
click at [34, 46] on button "櫃檯作業" at bounding box center [44, 43] width 81 height 23
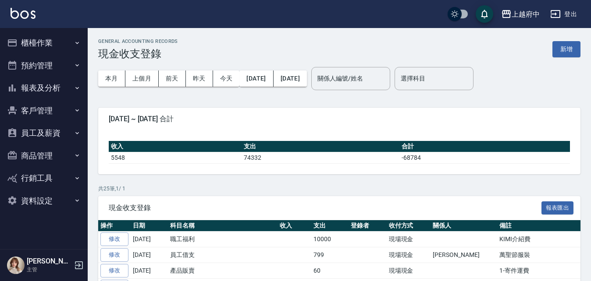
click at [32, 110] on button "客戶管理" at bounding box center [44, 111] width 81 height 23
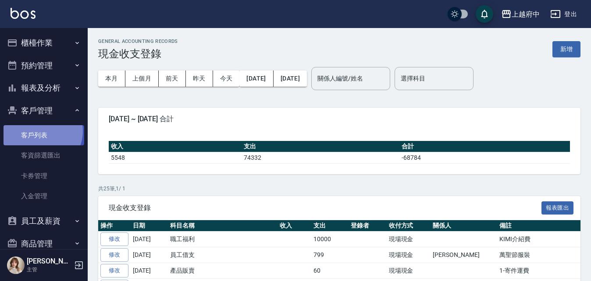
click at [42, 132] on link "客戶列表" at bounding box center [44, 135] width 81 height 20
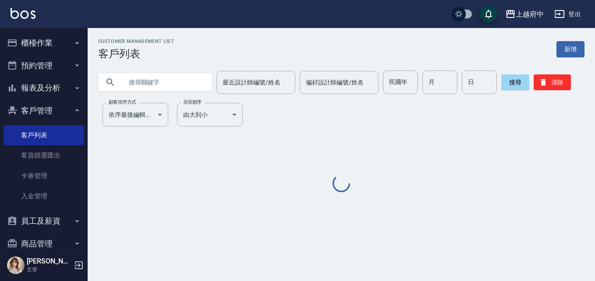
click at [169, 82] on input "text" at bounding box center [164, 83] width 82 height 24
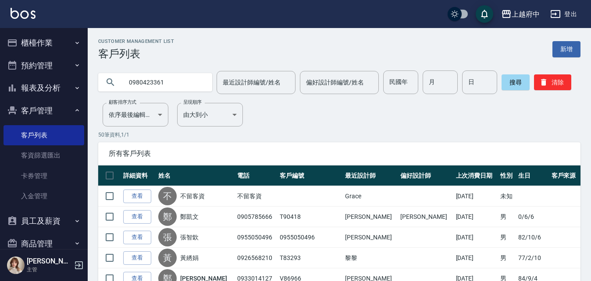
type input "0980423361"
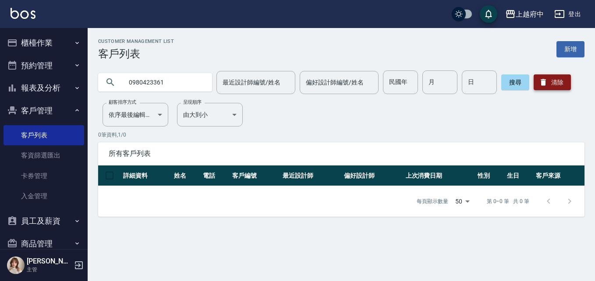
click at [552, 83] on button "清除" at bounding box center [552, 83] width 37 height 16
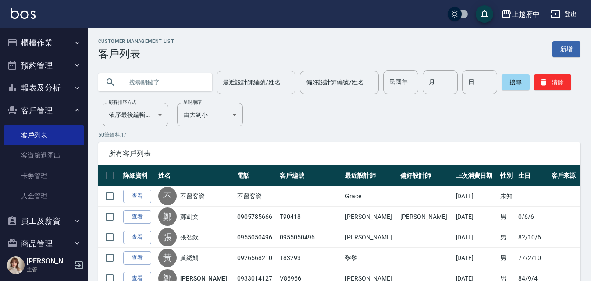
click at [167, 77] on input "text" at bounding box center [164, 83] width 82 height 24
type input "0953153904"
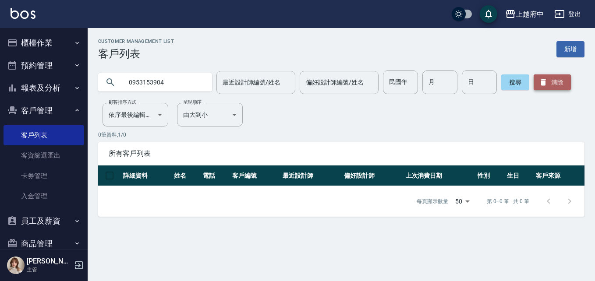
click at [559, 82] on button "清除" at bounding box center [552, 83] width 37 height 16
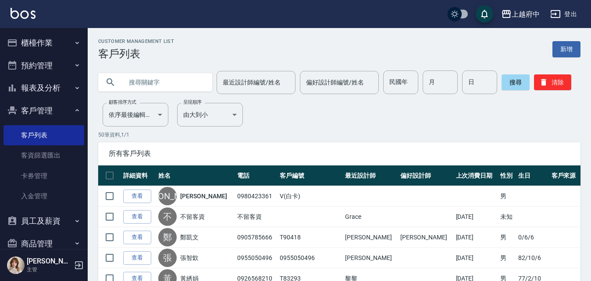
drag, startPoint x: 145, startPoint y: 82, endPoint x: 137, endPoint y: 78, distance: 8.4
click at [145, 82] on input "text" at bounding box center [164, 83] width 82 height 24
type input "0953153904"
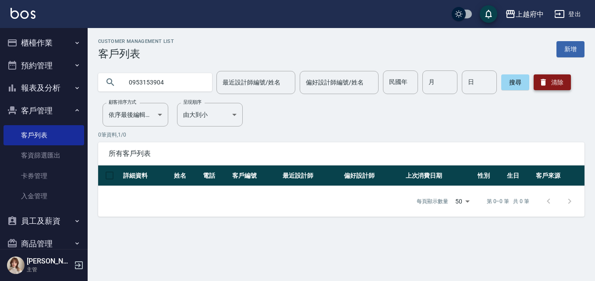
click at [559, 78] on button "清除" at bounding box center [552, 83] width 37 height 16
